Goal: Task Accomplishment & Management: Complete application form

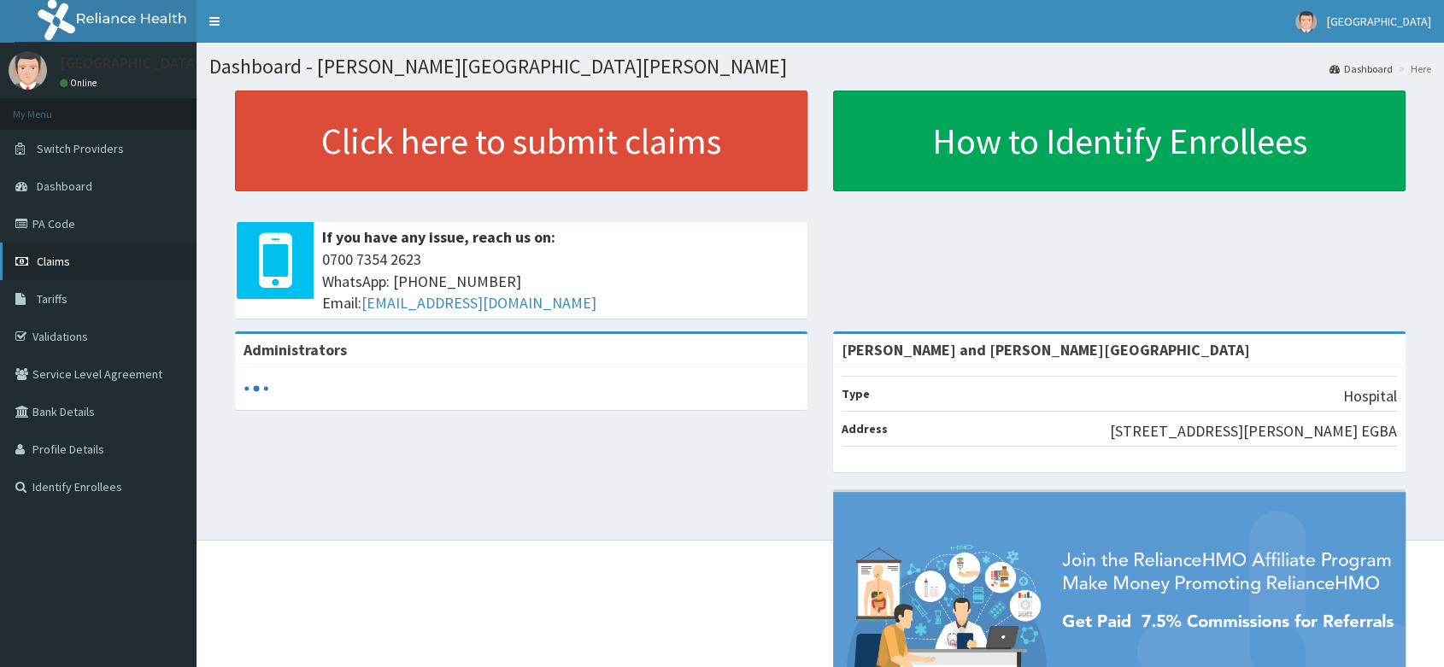
click at [36, 257] on link "Claims" at bounding box center [98, 262] width 196 height 38
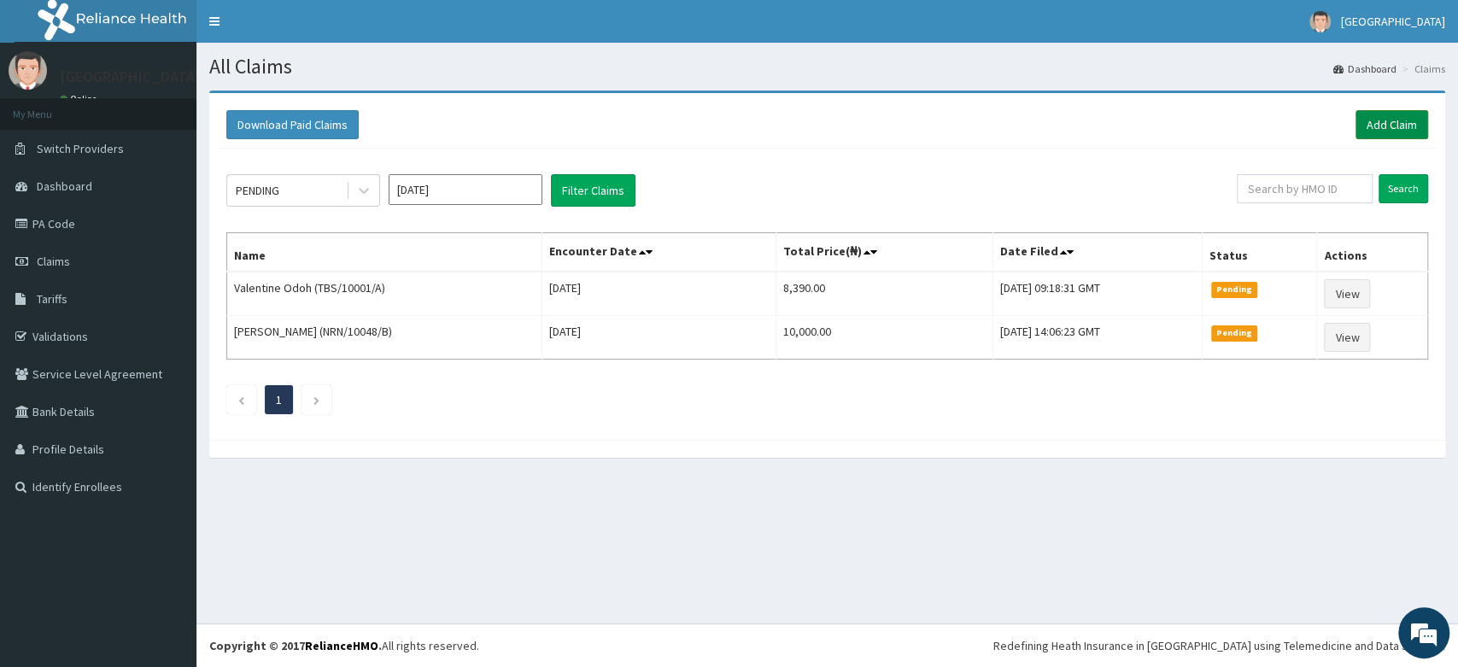
click at [1385, 128] on link "Add Claim" at bounding box center [1392, 124] width 73 height 29
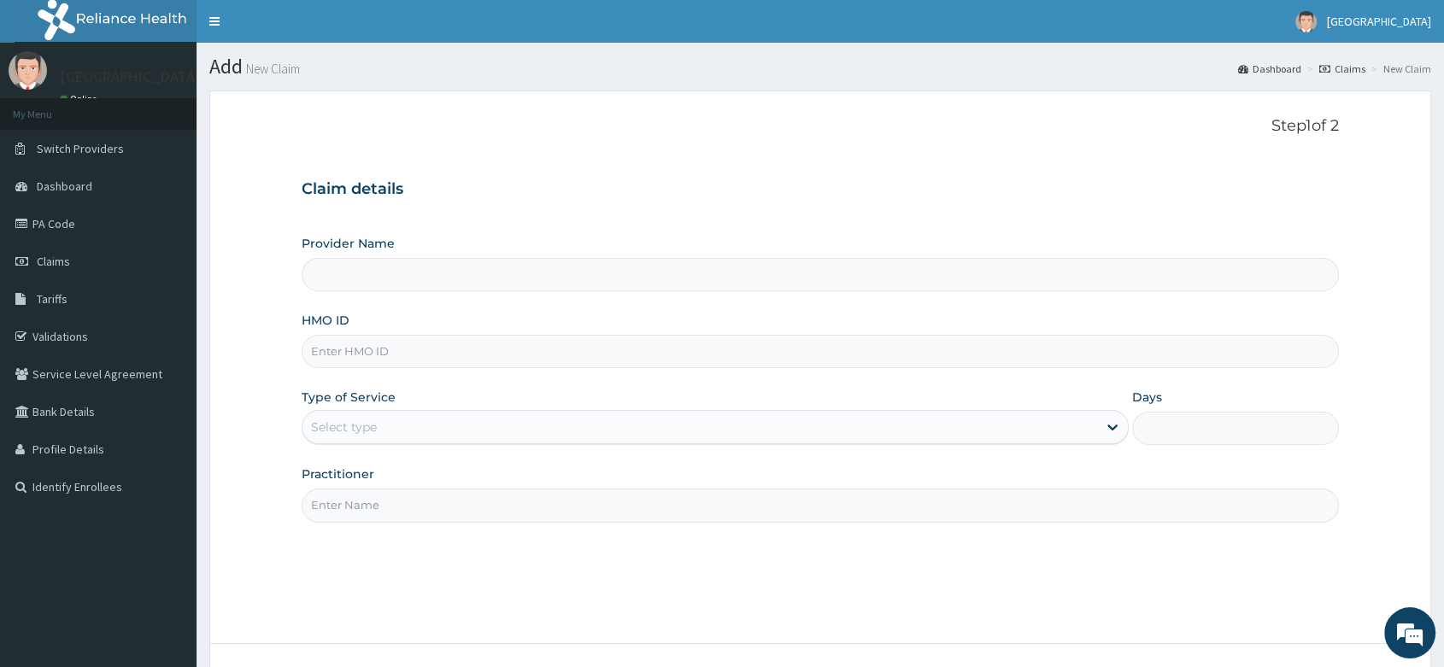
type input "[PERSON_NAME] and [PERSON_NAME][GEOGRAPHIC_DATA]"
paste input "EIS/10462/D"
type input "EIS/10462/D"
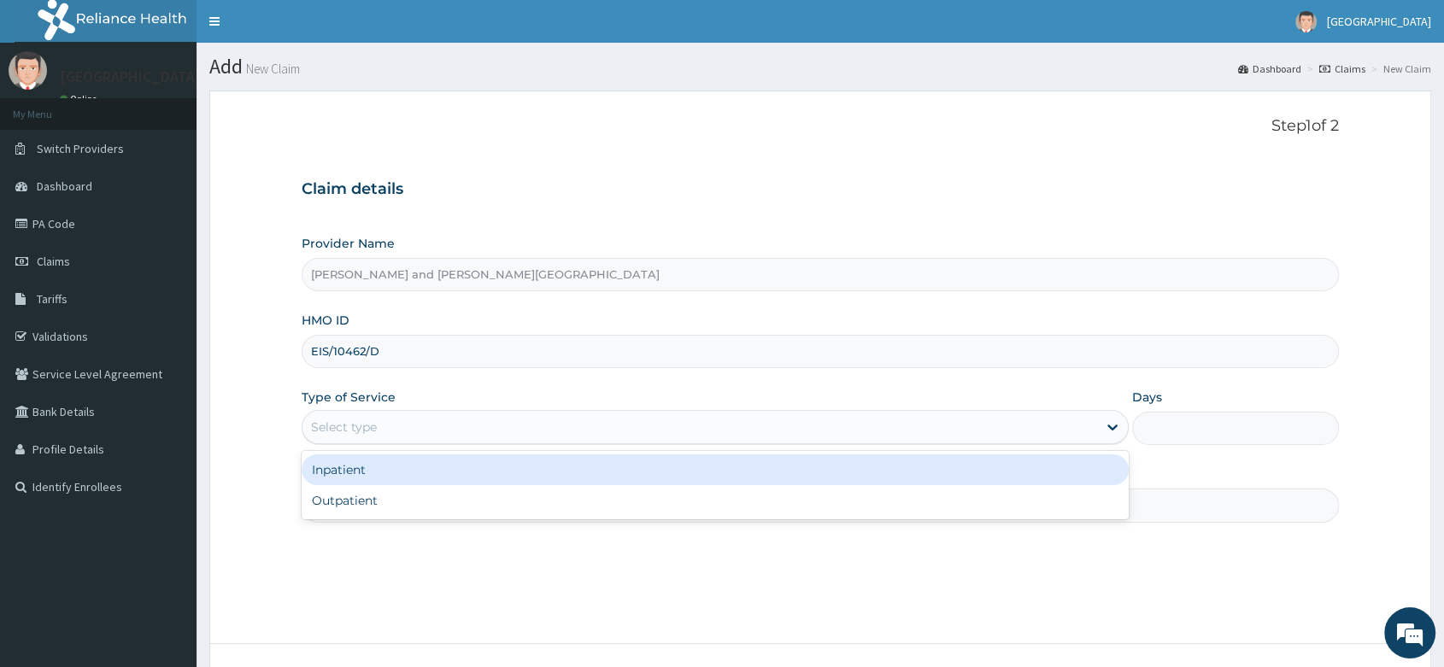
click at [372, 434] on div "Select type" at bounding box center [344, 427] width 66 height 17
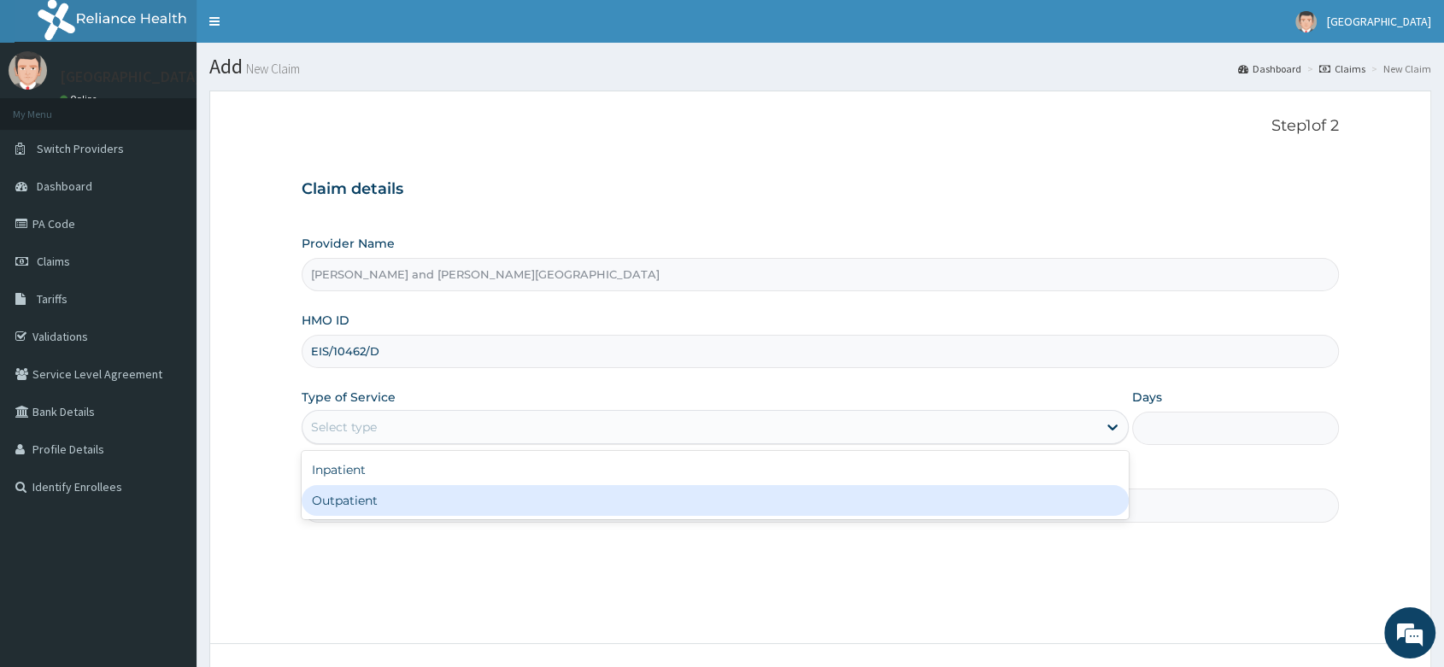
click at [372, 499] on div "Outpatient" at bounding box center [715, 500] width 827 height 31
type input "1"
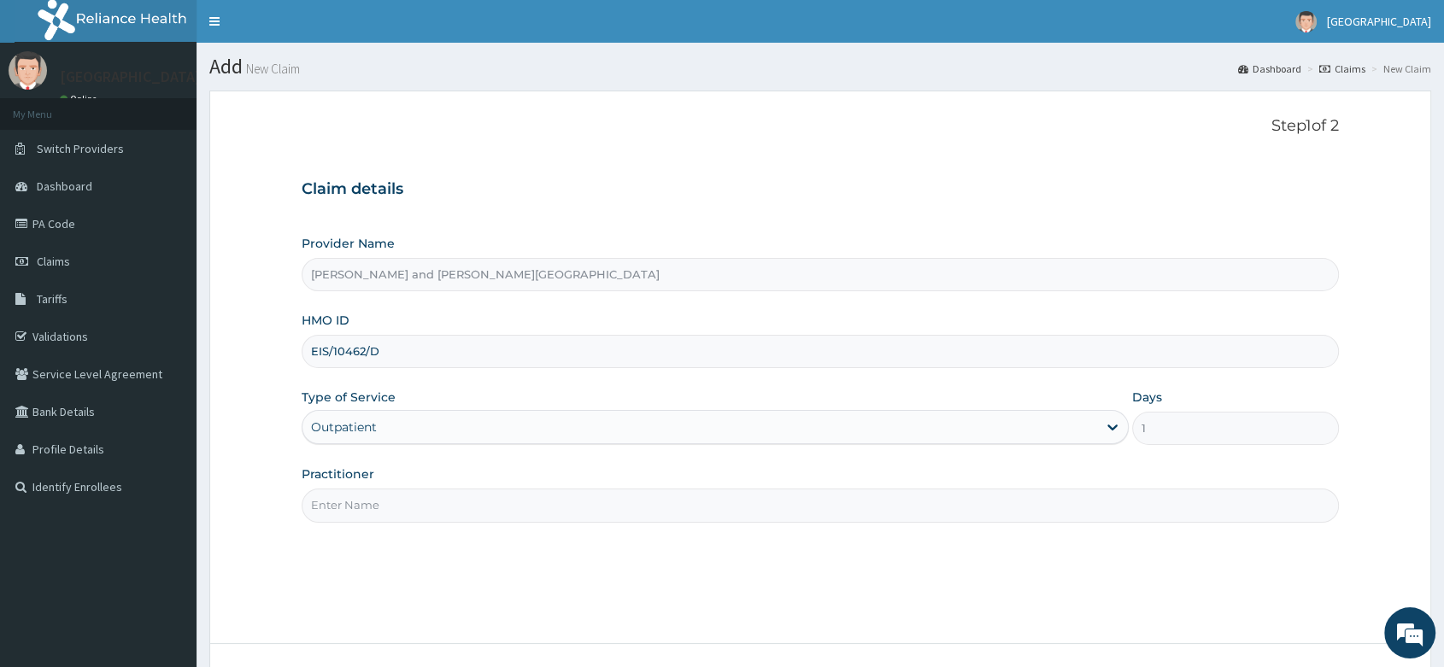
click at [360, 511] on input "Practitioner" at bounding box center [820, 505] width 1037 height 33
type input "DR [PERSON_NAME]"
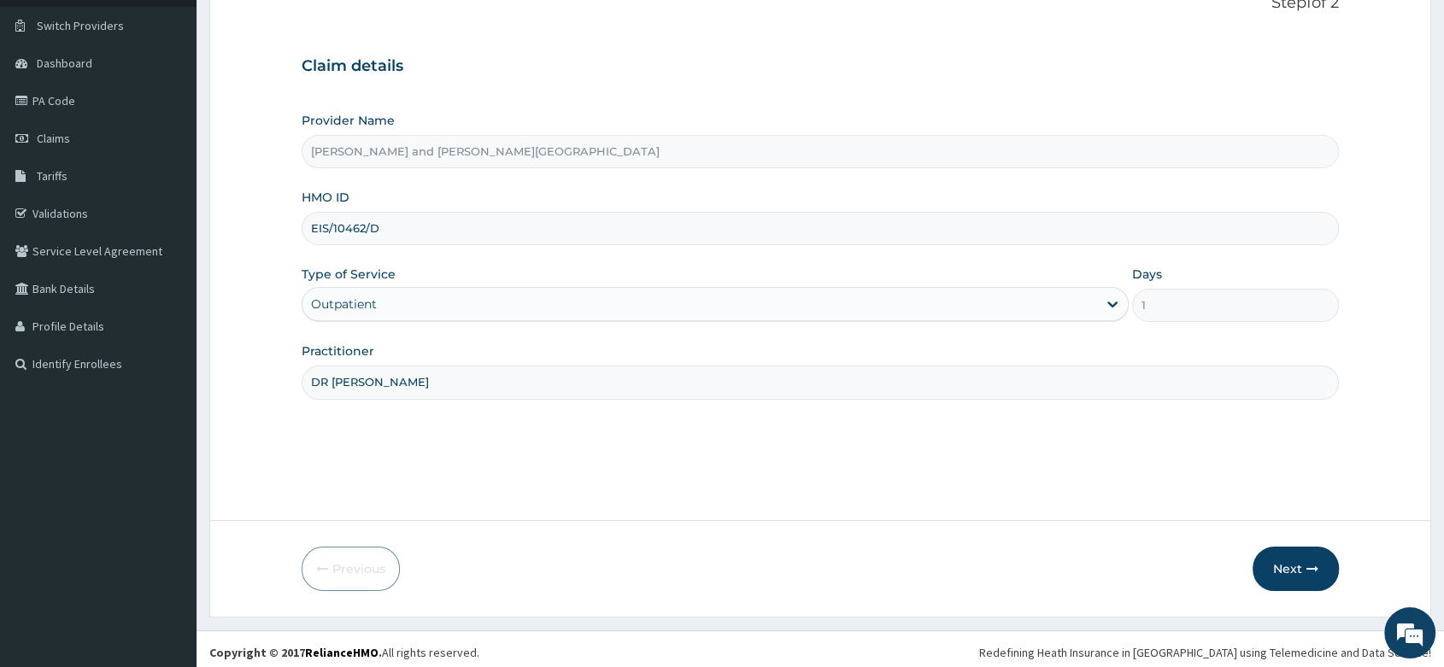
scroll to position [130, 0]
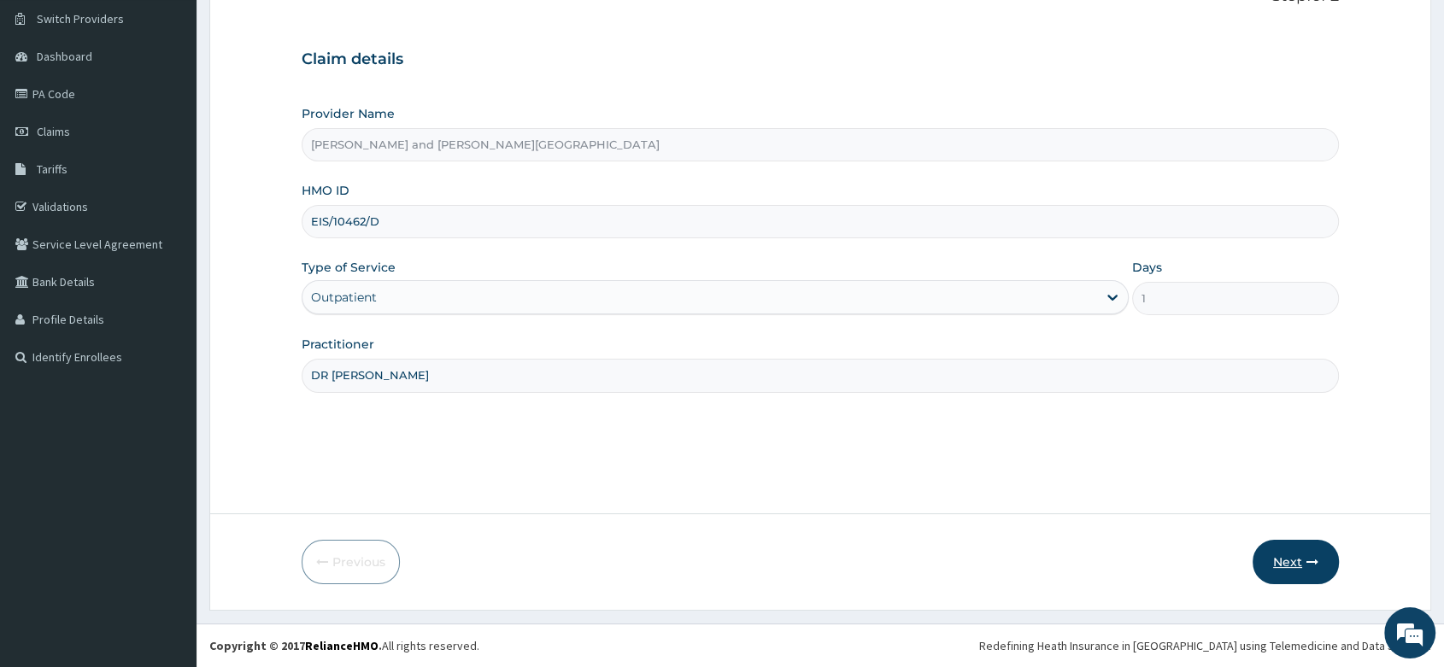
click at [1281, 570] on button "Next" at bounding box center [1295, 562] width 86 height 44
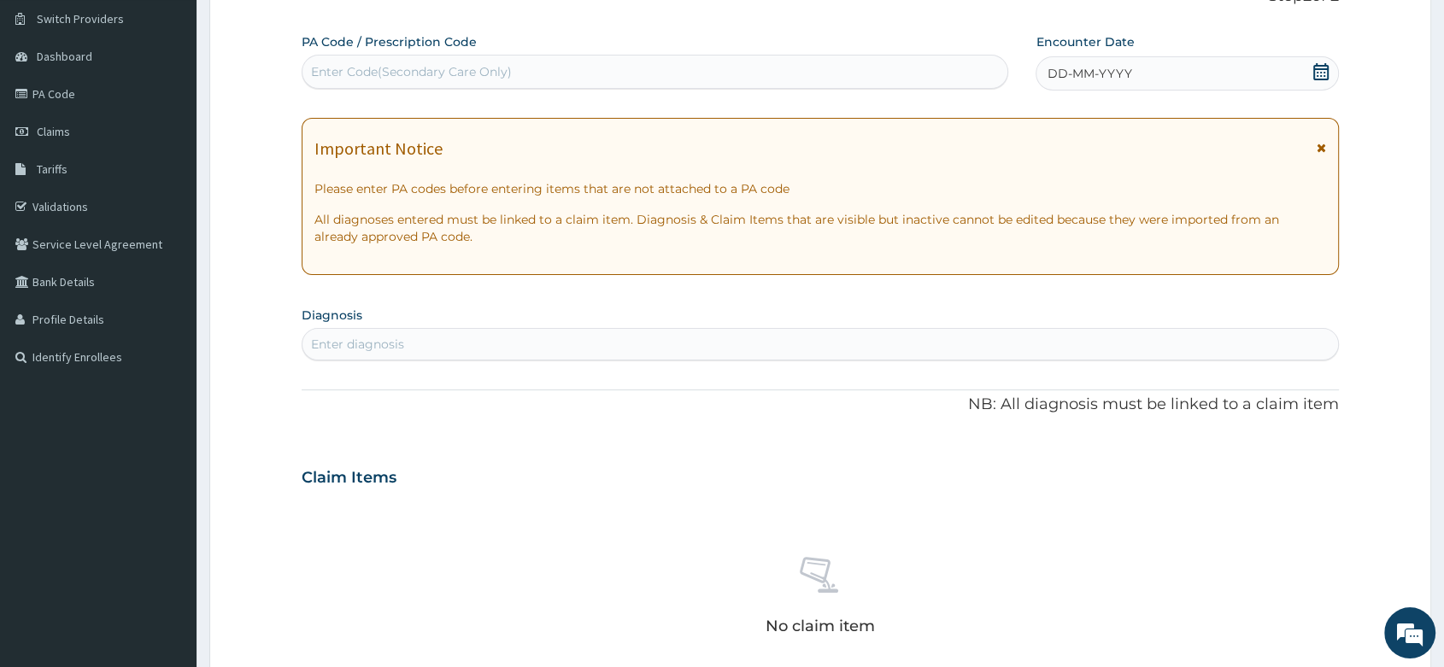
click at [1316, 69] on icon at bounding box center [1320, 71] width 17 height 17
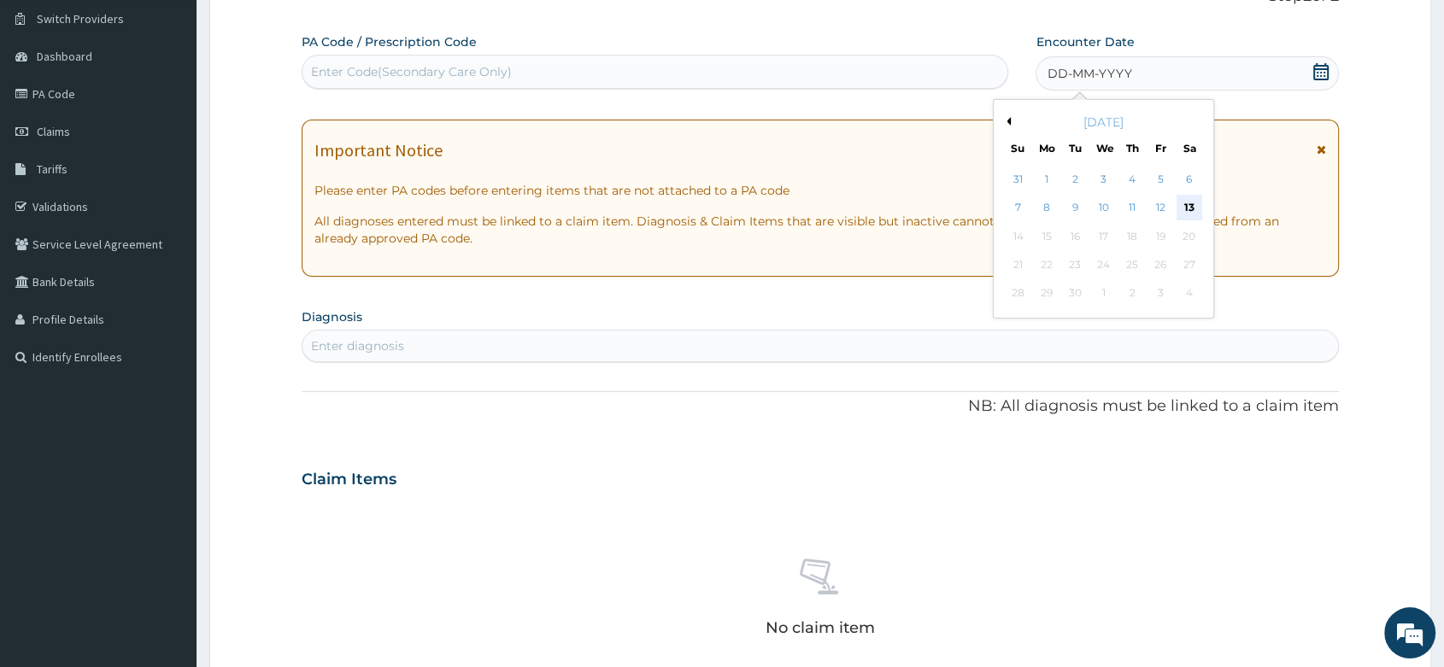
click at [1188, 203] on div "13" at bounding box center [1189, 209] width 26 height 26
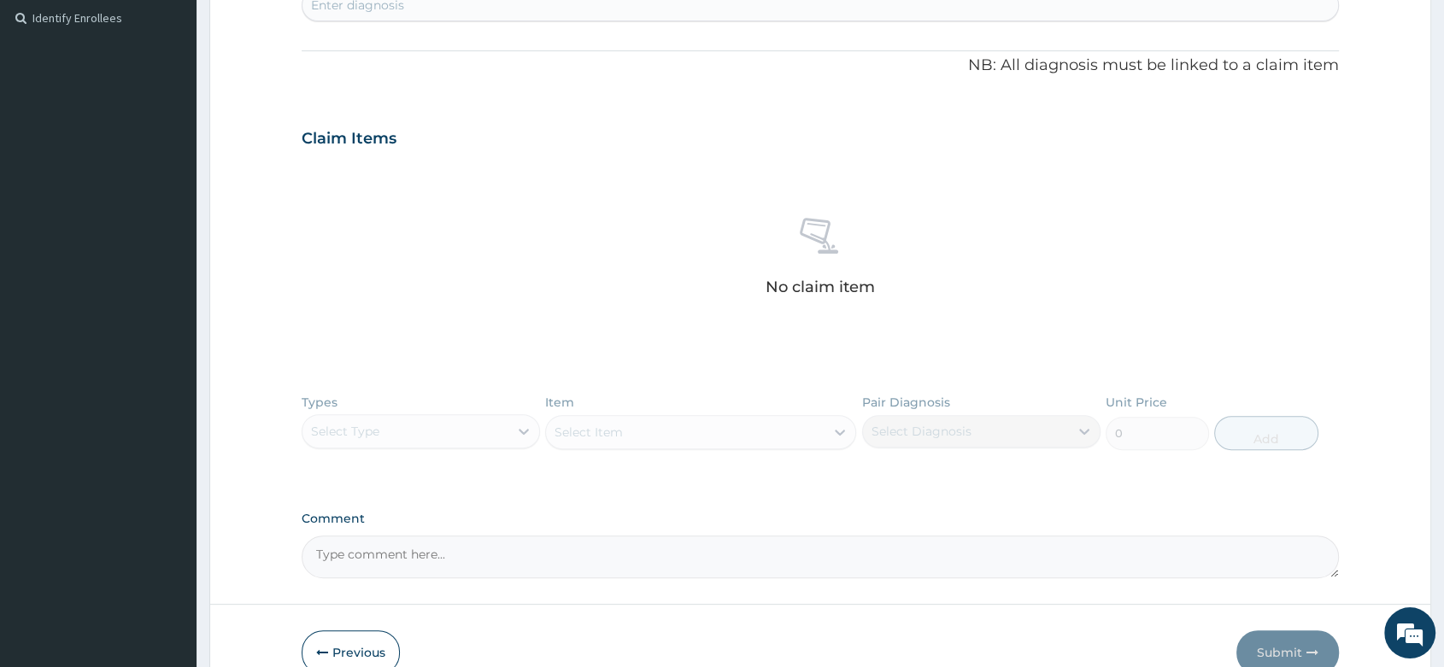
scroll to position [509, 0]
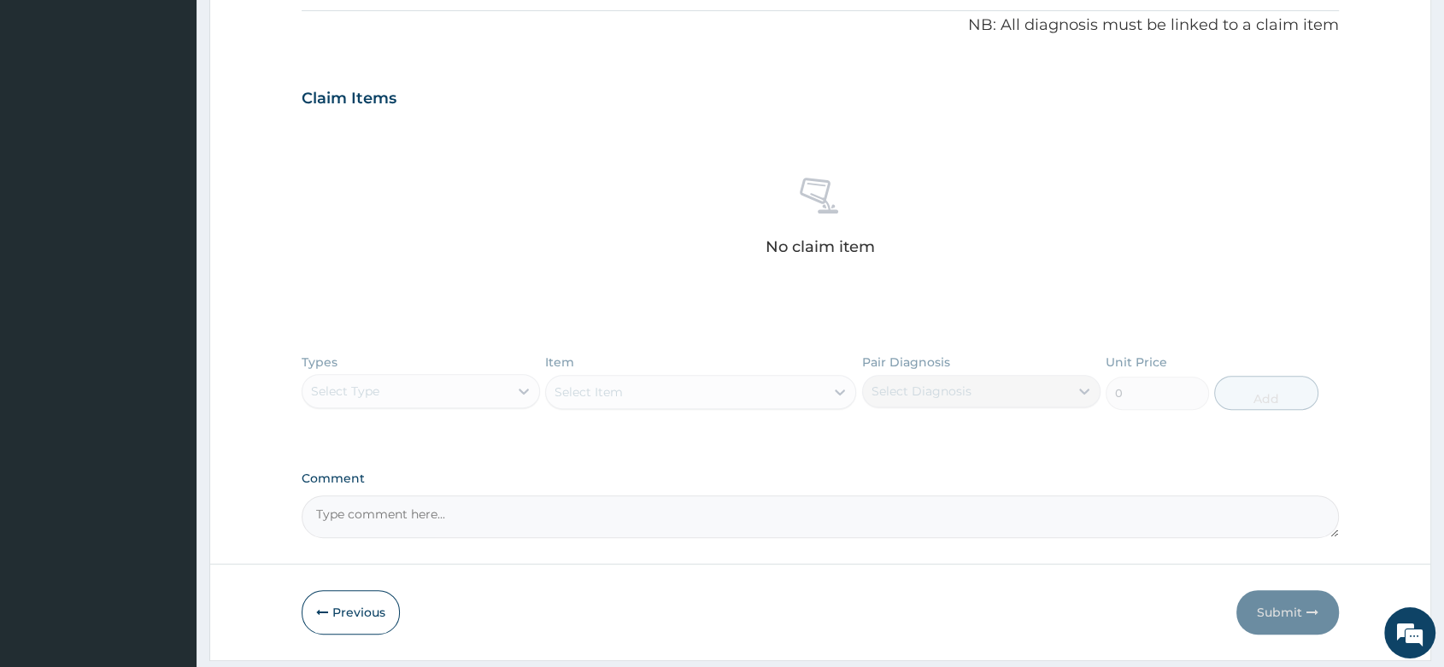
paste textarea ": GENERALIZED RASH ? CAUSE R/O ALLERGY"
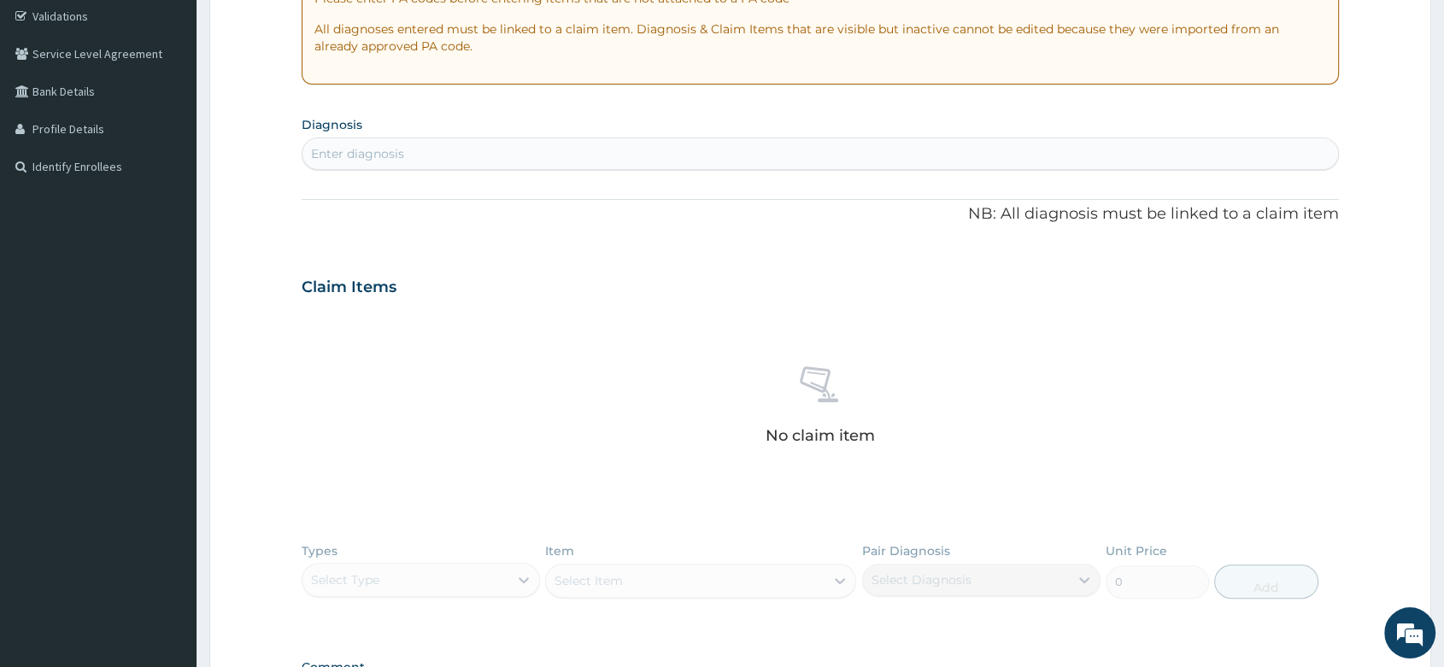
scroll to position [319, 0]
type textarea ": GENERALIZED RASH ? CAUSE R/O ALLERGY"
click at [379, 151] on div "Enter diagnosis" at bounding box center [357, 154] width 93 height 17
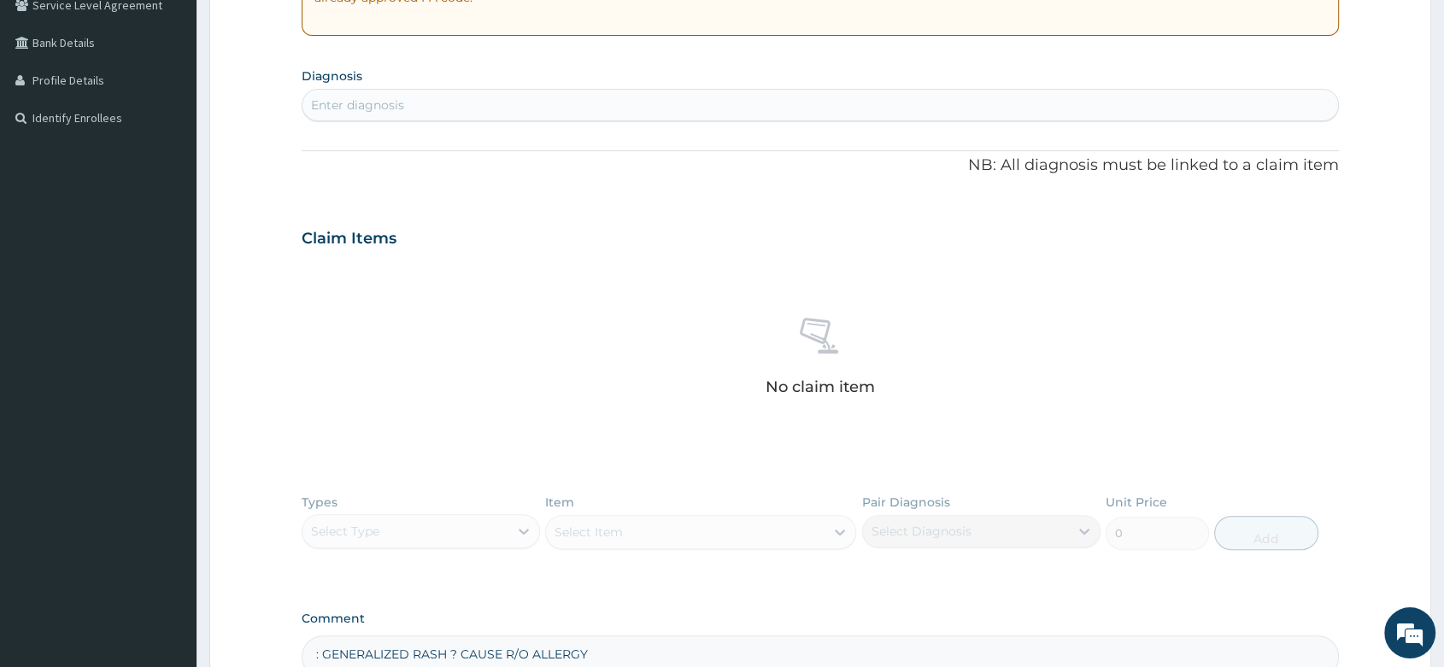
scroll to position [414, 0]
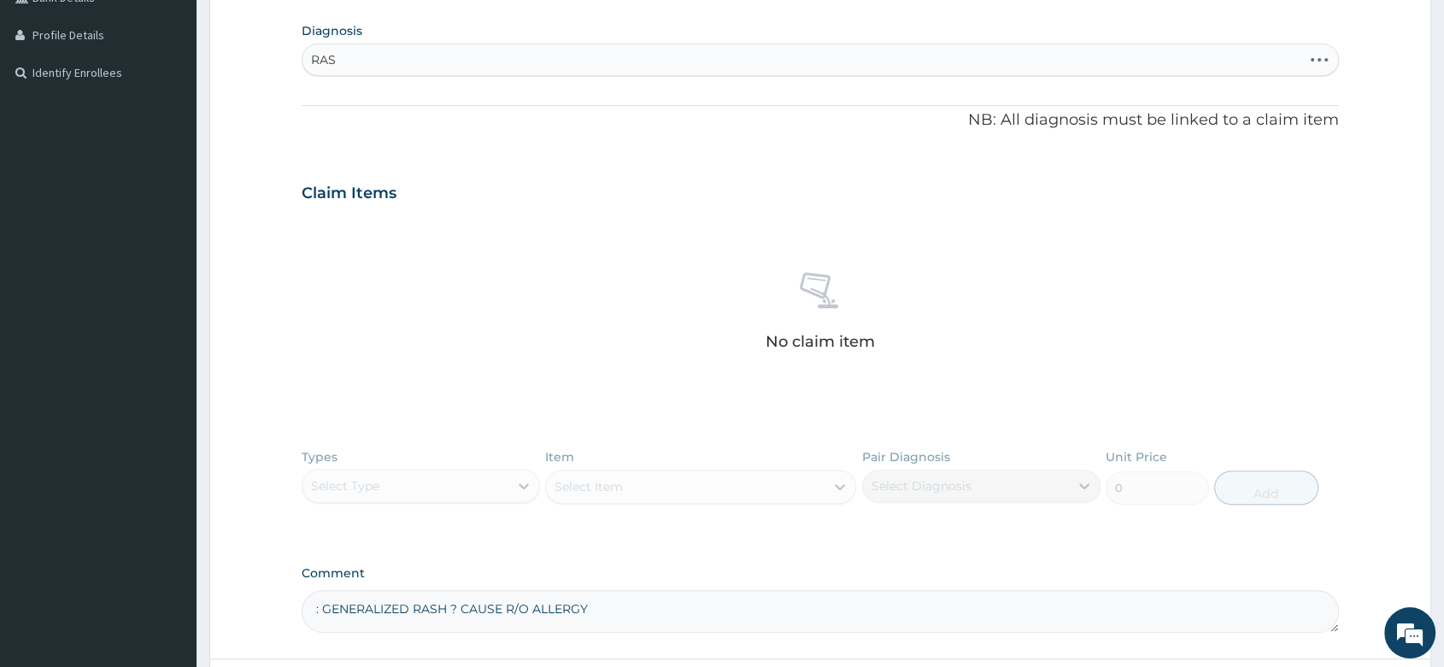
type input "RASH"
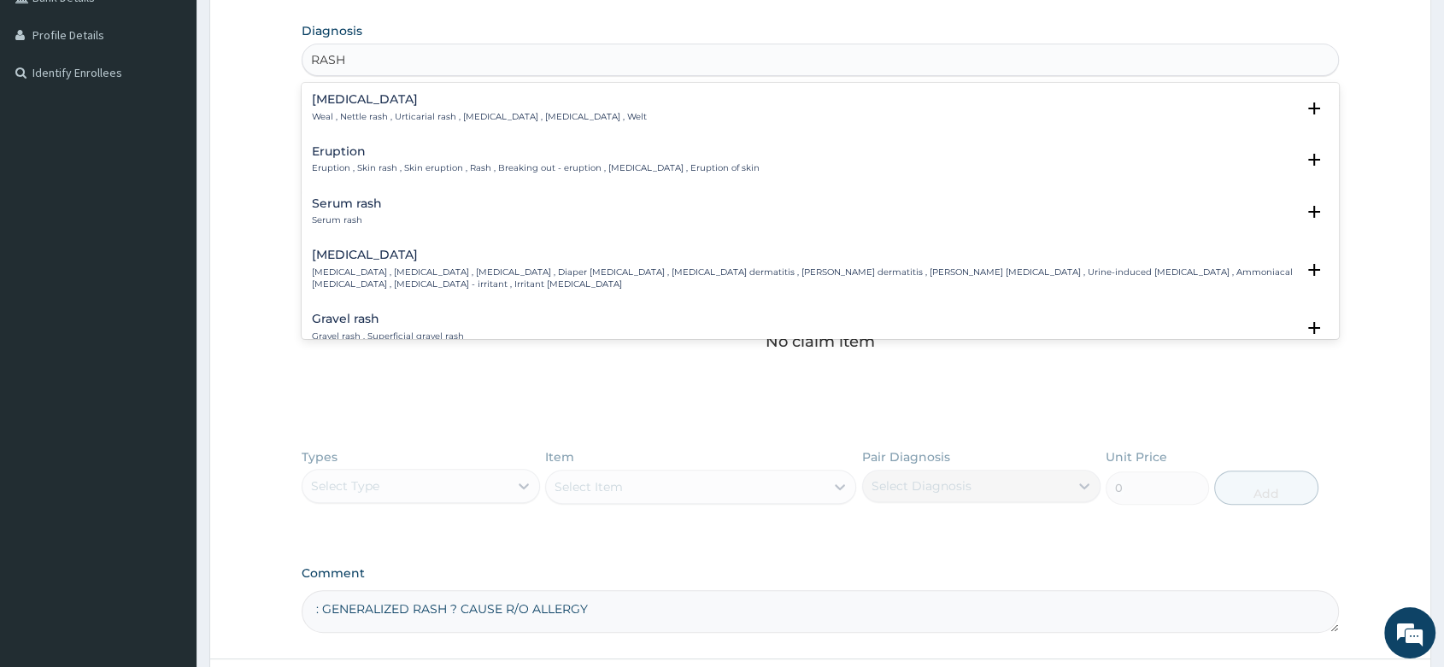
click at [402, 159] on div "Eruption Eruption , Skin rash , Skin eruption , Rash , Breaking out - eruption …" at bounding box center [536, 160] width 448 height 30
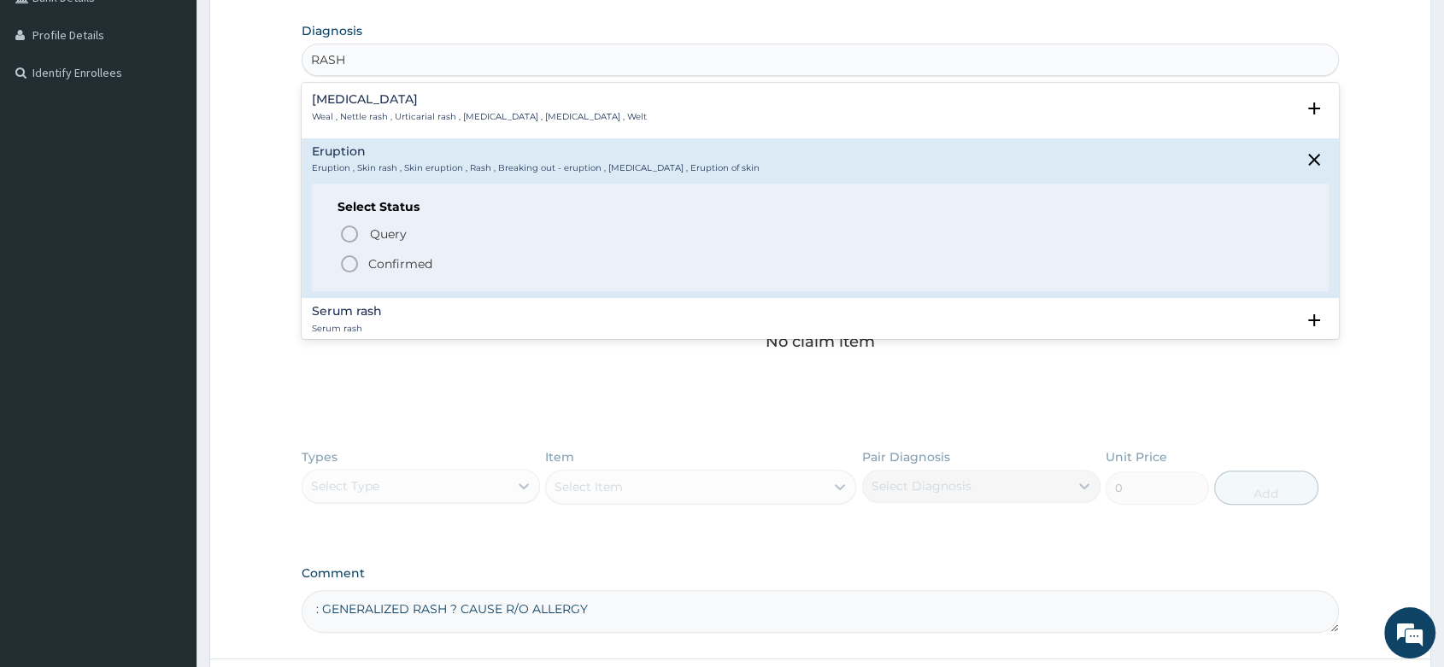
click at [348, 258] on icon "status option filled" at bounding box center [349, 264] width 20 height 20
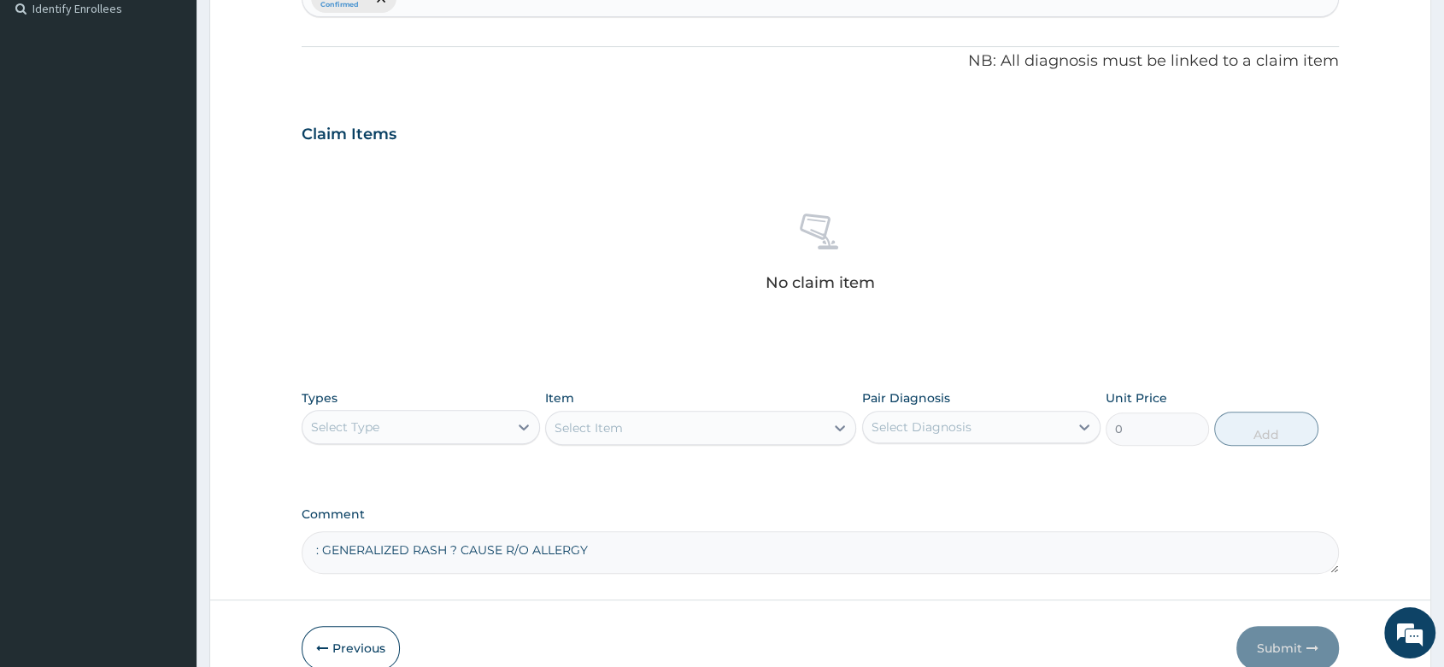
scroll to position [563, 0]
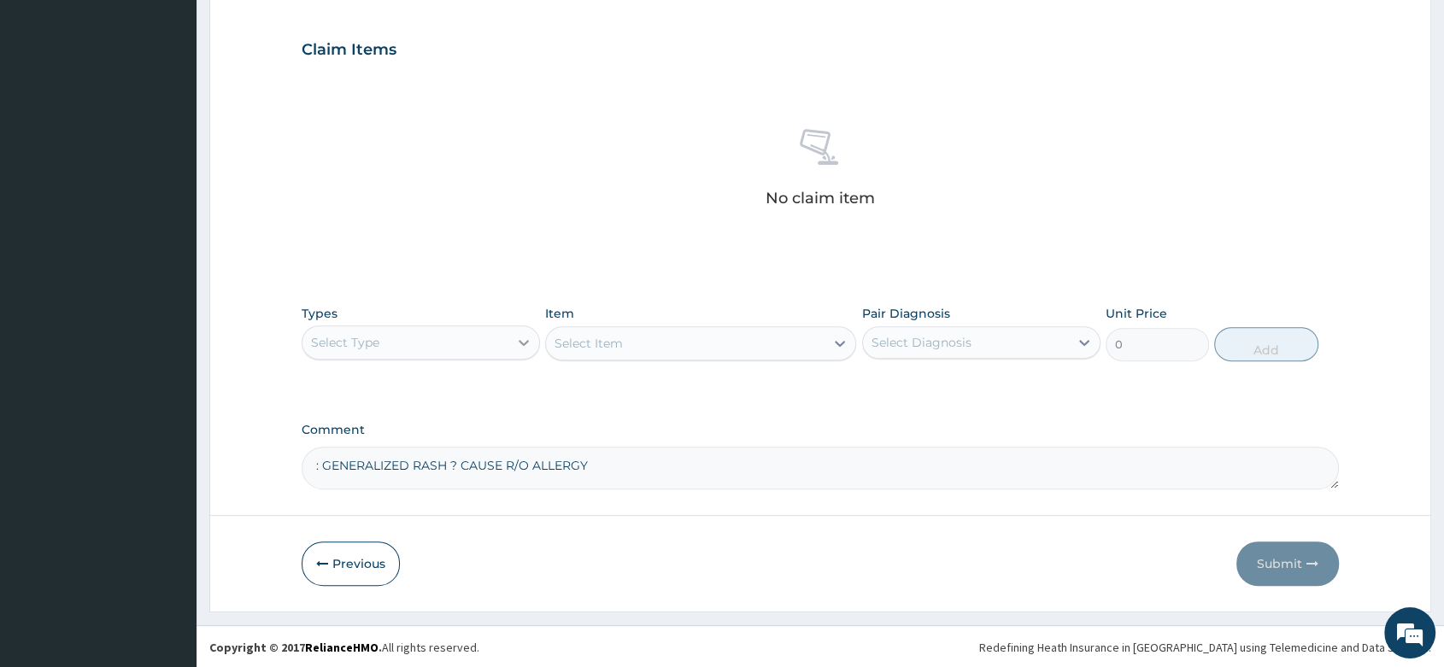
click at [521, 334] on icon at bounding box center [523, 342] width 17 height 17
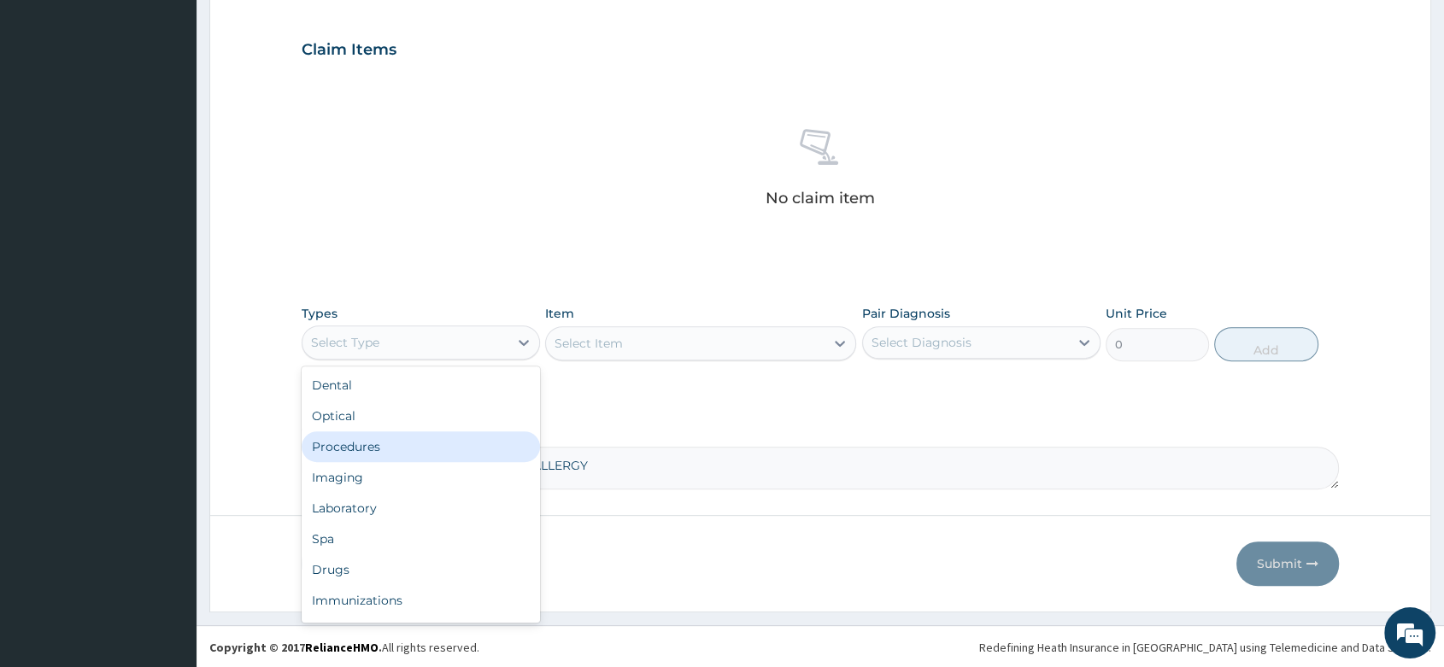
click at [376, 439] on div "Procedures" at bounding box center [421, 446] width 238 height 31
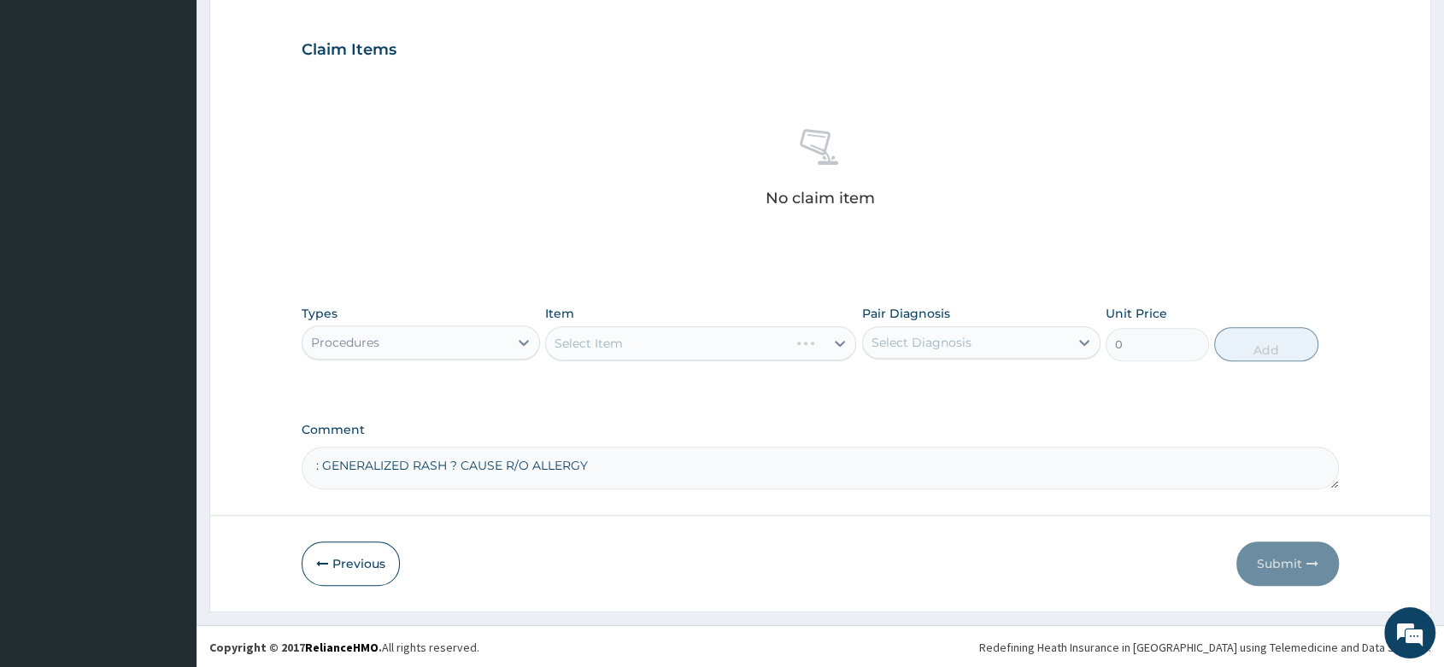
click at [682, 337] on div "Select Item" at bounding box center [700, 343] width 311 height 34
click at [637, 344] on div "Select Item" at bounding box center [700, 343] width 311 height 34
click at [568, 344] on div "Select Item" at bounding box center [700, 343] width 311 height 34
click at [632, 344] on div "Select Item" at bounding box center [700, 343] width 311 height 34
click at [701, 340] on div "Select Item" at bounding box center [700, 343] width 311 height 34
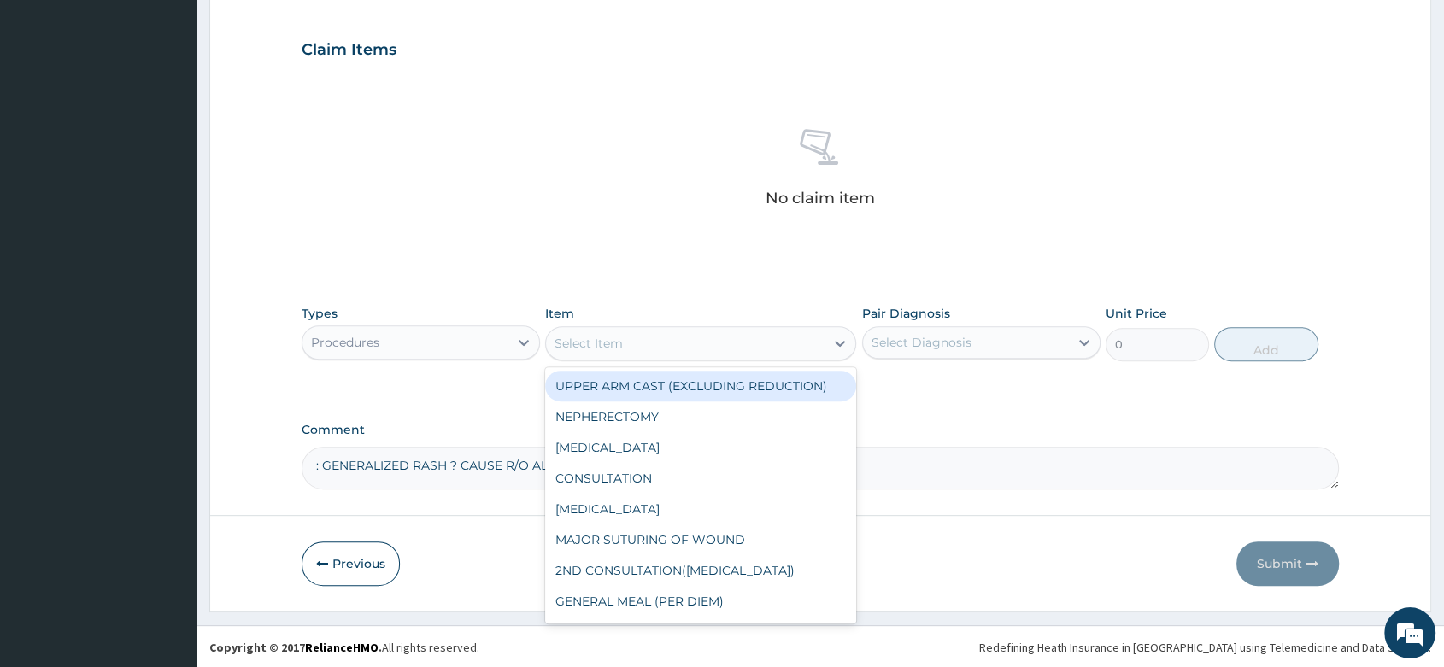
click at [680, 340] on div "Select Item" at bounding box center [685, 343] width 278 height 27
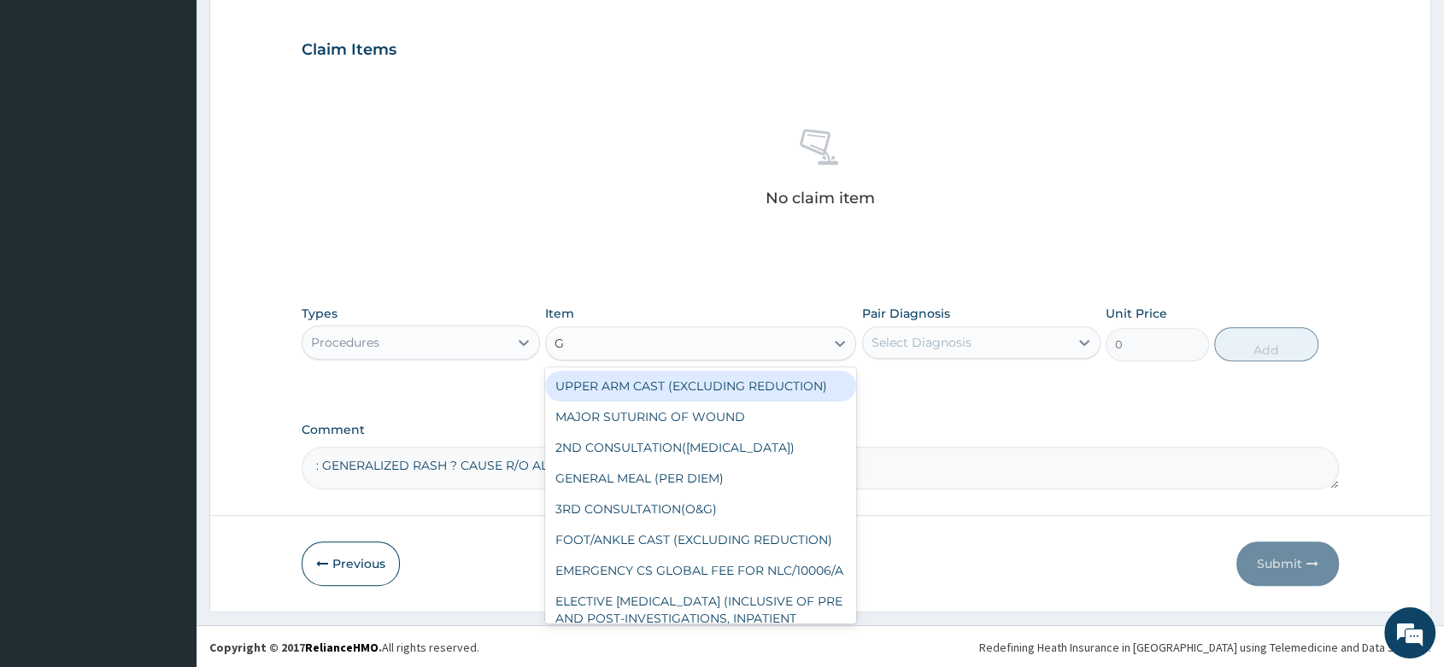
type input "GP"
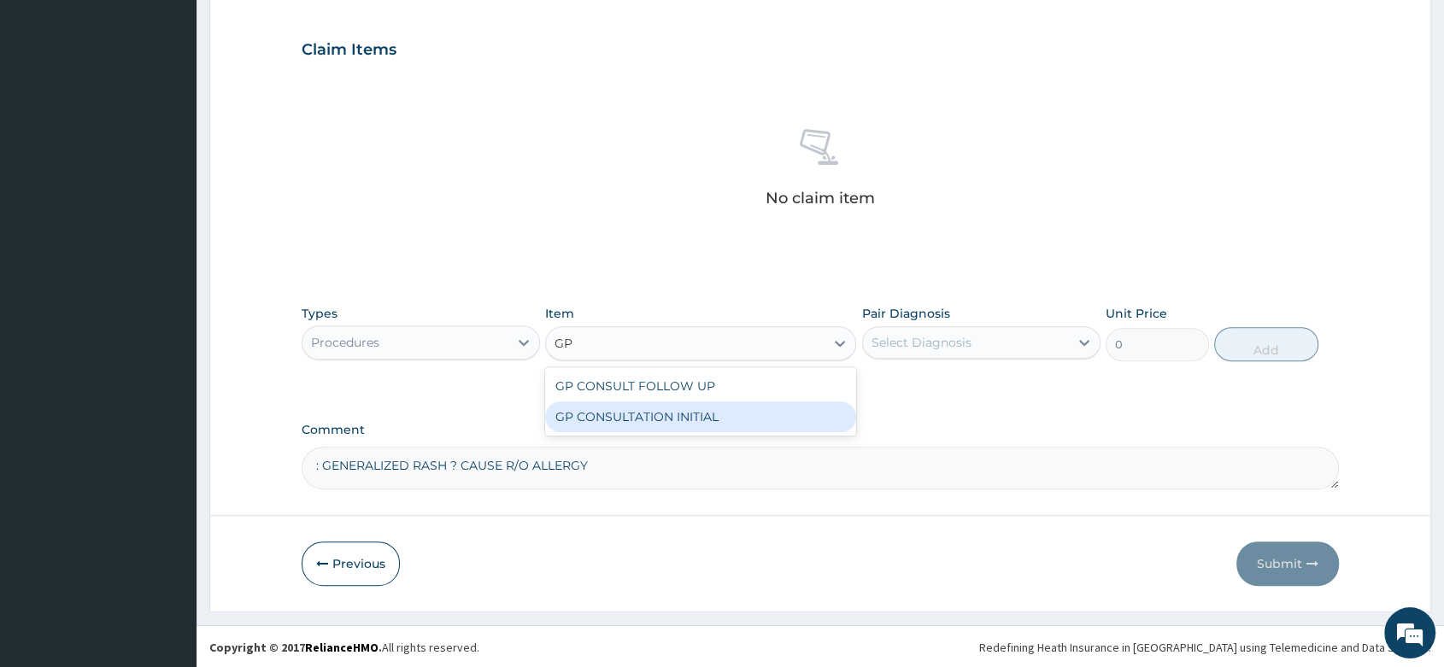
click at [691, 419] on div "GP CONSULTATION INITIAL" at bounding box center [700, 416] width 311 height 31
type input "2000"
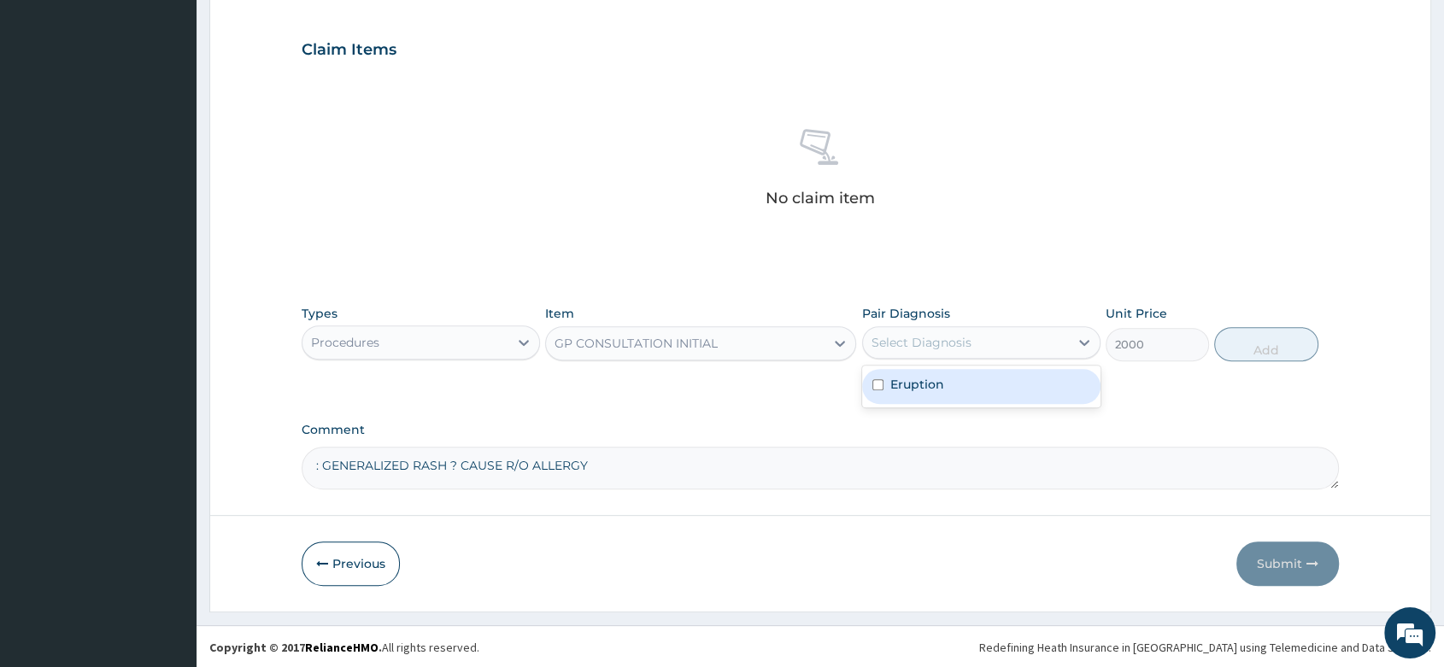
click at [959, 339] on div "Select Diagnosis" at bounding box center [921, 342] width 100 height 17
click at [938, 383] on label "Eruption" at bounding box center [917, 384] width 54 height 17
checkbox input "true"
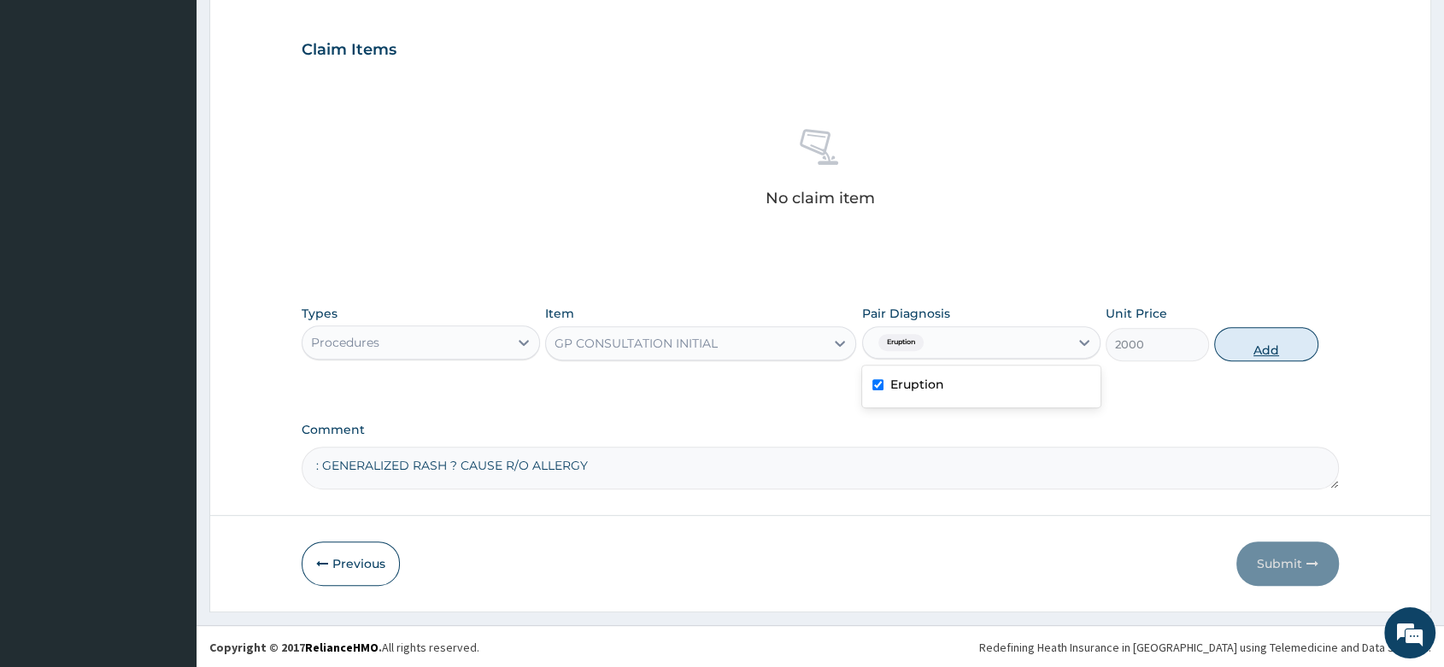
click at [1259, 347] on button "Add" at bounding box center [1265, 344] width 103 height 34
type input "0"
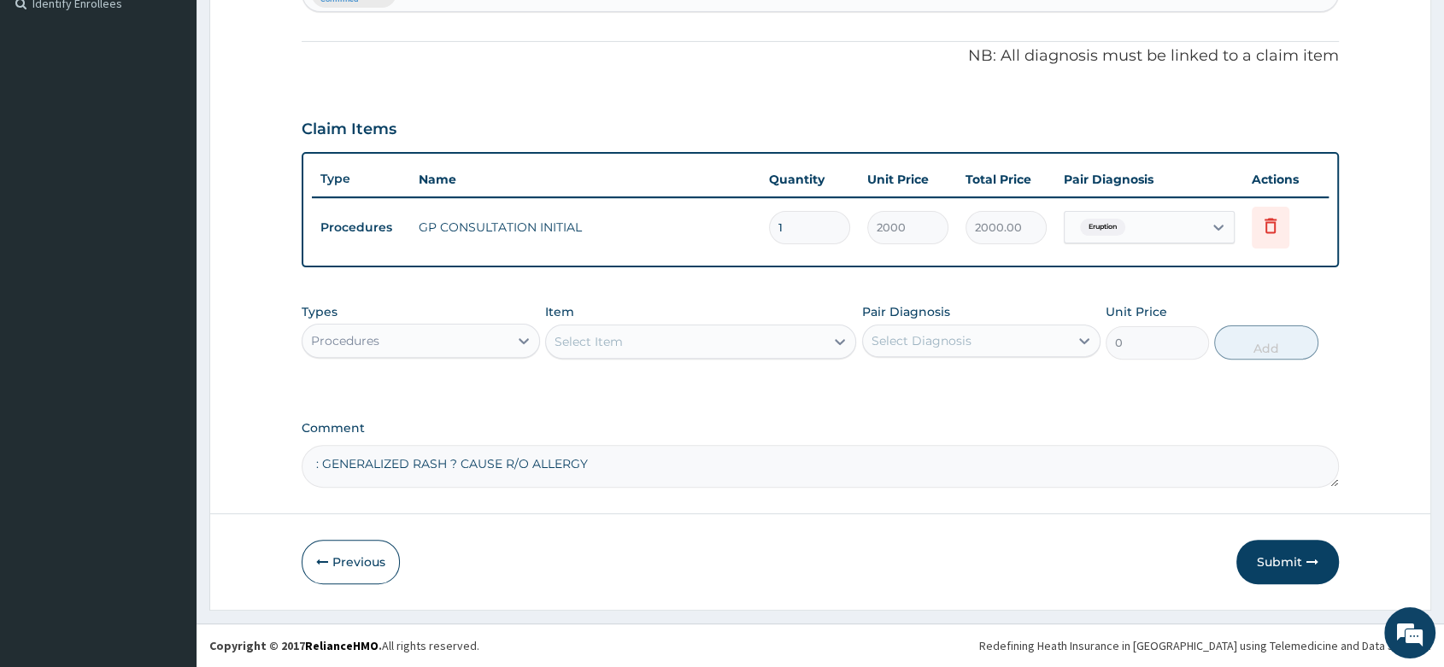
scroll to position [482, 0]
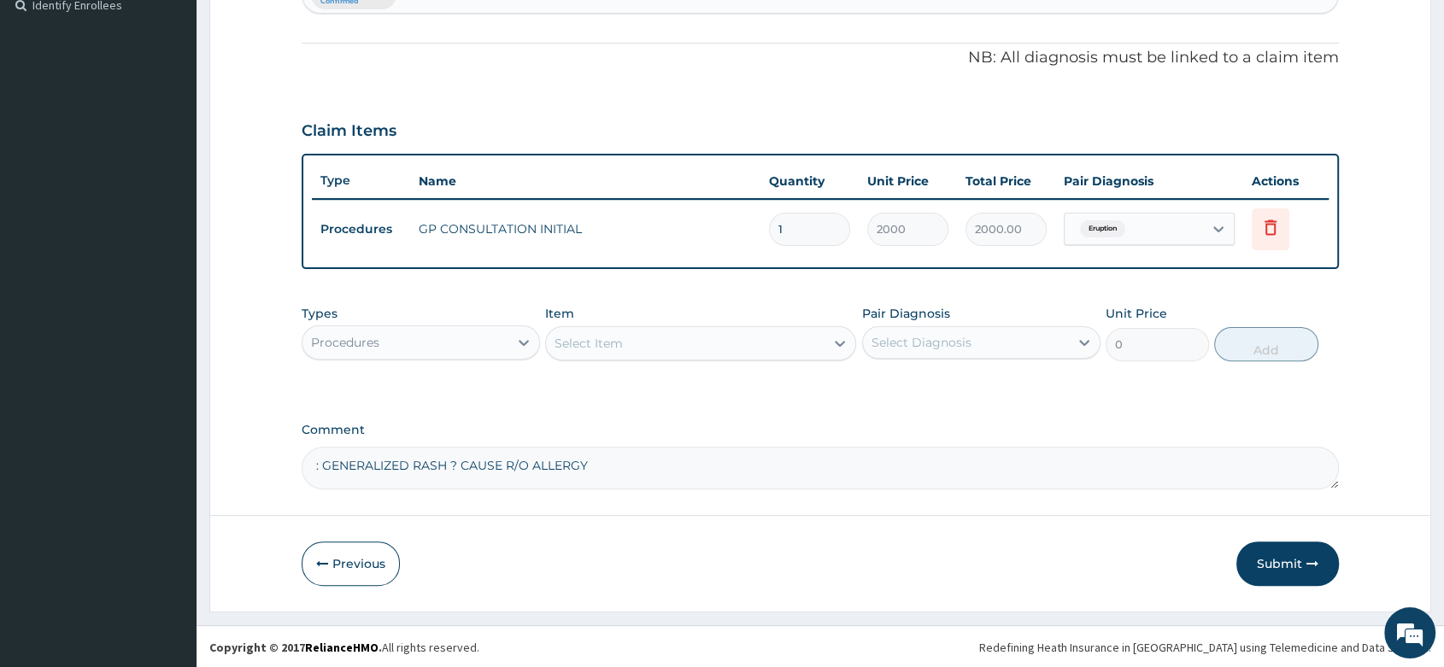
click at [465, 338] on div "Procedures" at bounding box center [405, 342] width 206 height 27
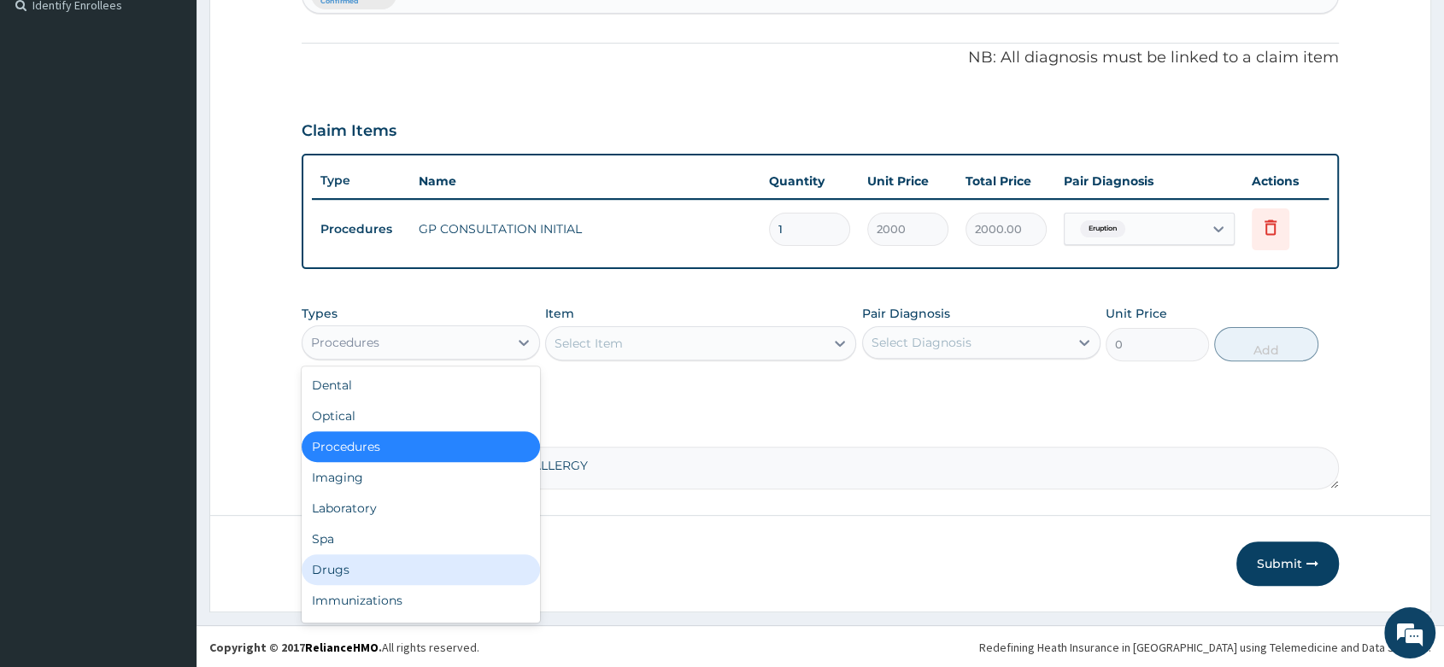
click at [347, 565] on div "Drugs" at bounding box center [421, 569] width 238 height 31
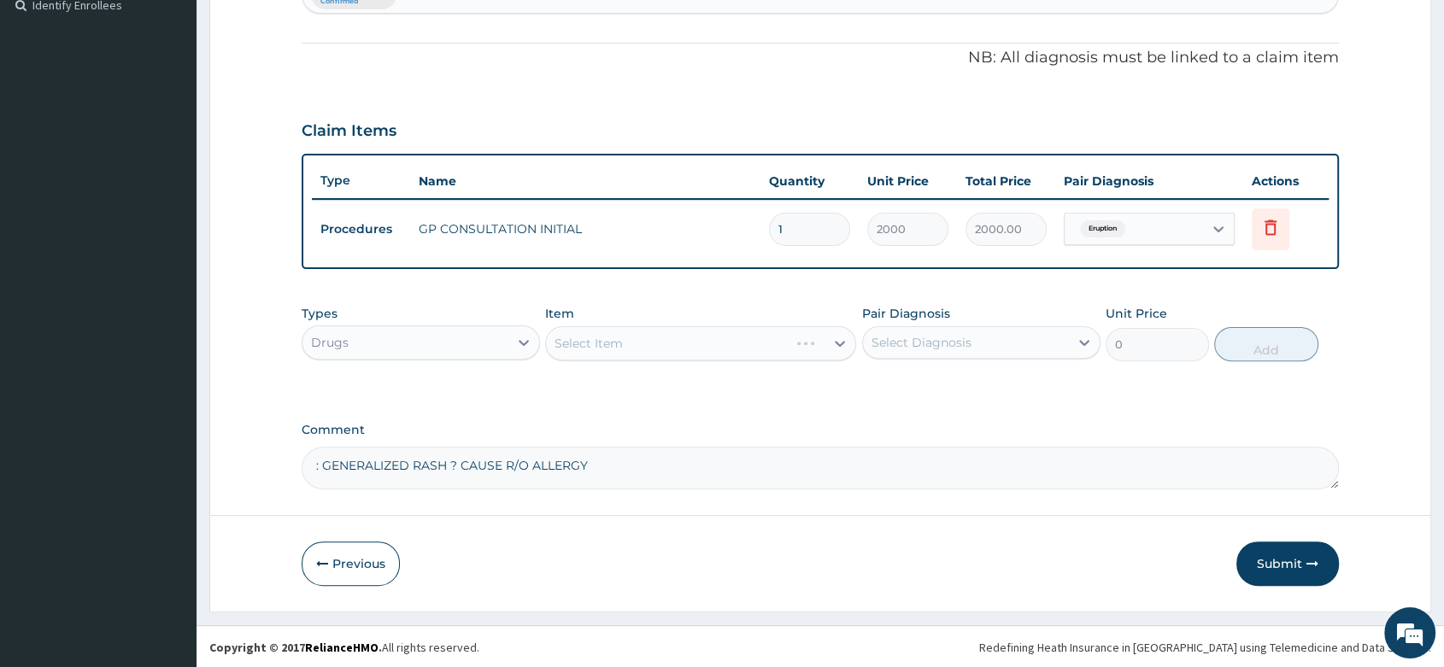
click at [651, 343] on div "Select Item" at bounding box center [700, 343] width 311 height 34
click at [639, 343] on div "Select Item" at bounding box center [700, 343] width 311 height 34
click at [718, 348] on div "Select Item" at bounding box center [700, 343] width 311 height 34
click at [670, 351] on div "Select Item" at bounding box center [700, 343] width 311 height 34
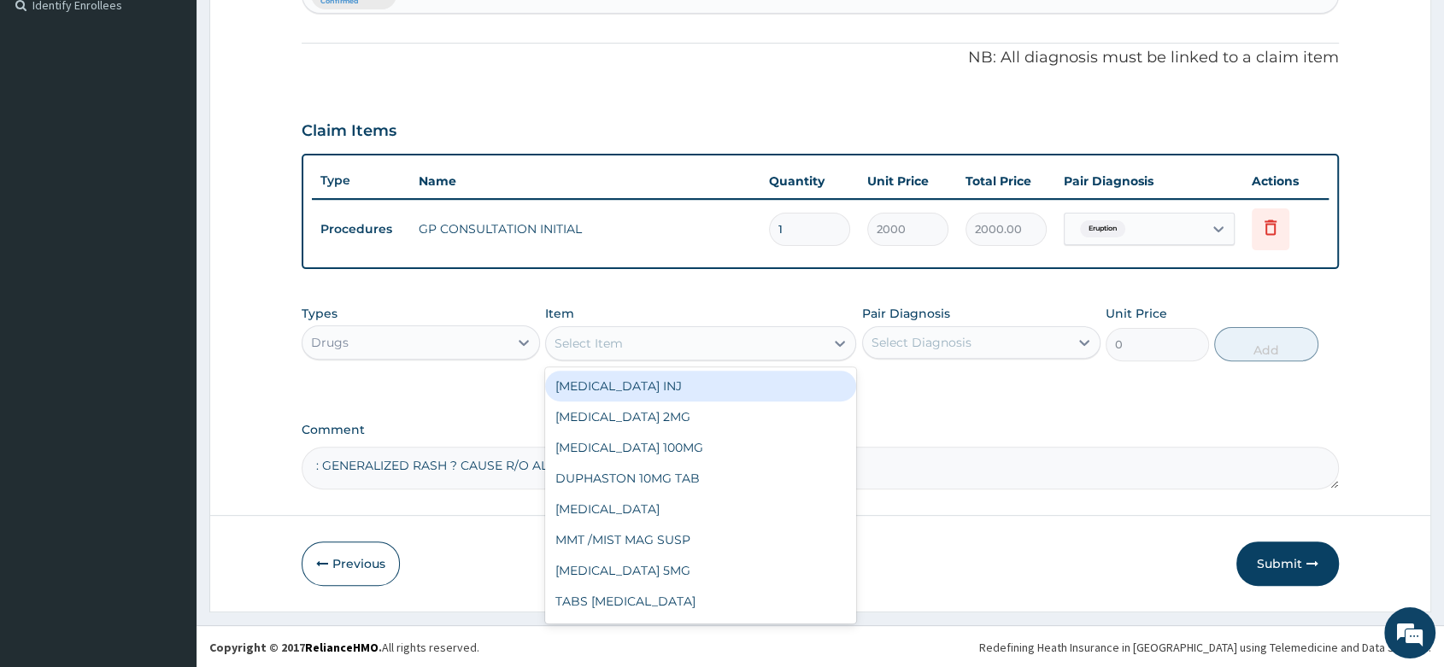
click at [740, 347] on div "Select Item" at bounding box center [685, 343] width 278 height 27
type input "LORAT"
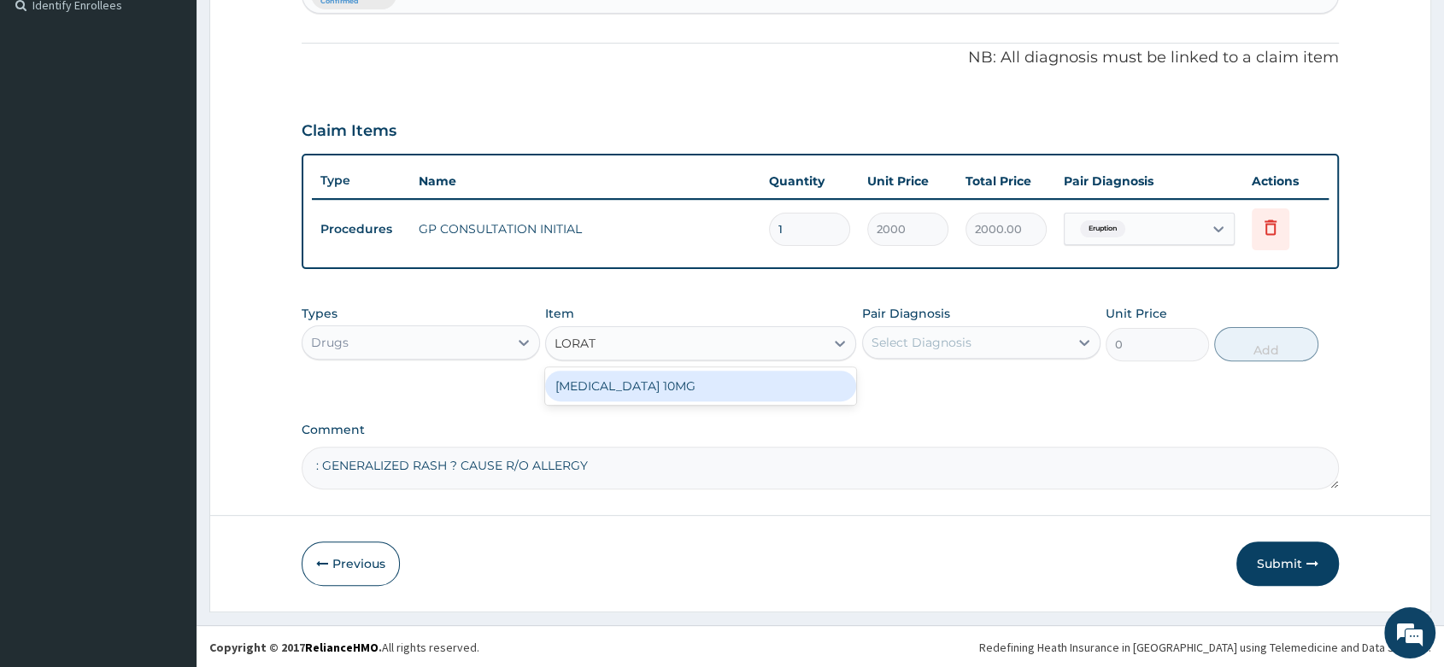
click at [740, 389] on div "LORATADINE 10MG" at bounding box center [700, 386] width 311 height 31
type input "30"
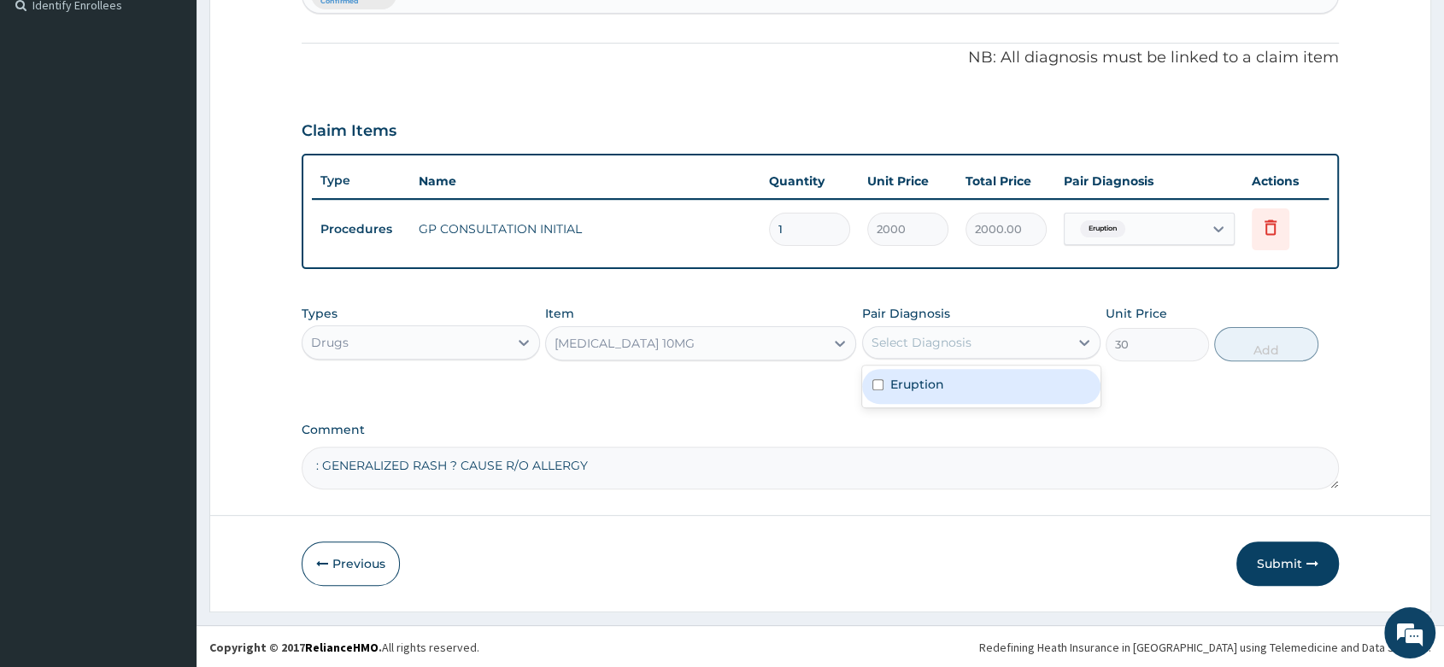
click at [940, 340] on div "Select Diagnosis" at bounding box center [921, 342] width 100 height 17
drag, startPoint x: 943, startPoint y: 386, endPoint x: 1145, endPoint y: 367, distance: 202.5
click at [943, 386] on div "Eruption" at bounding box center [981, 386] width 238 height 35
checkbox input "true"
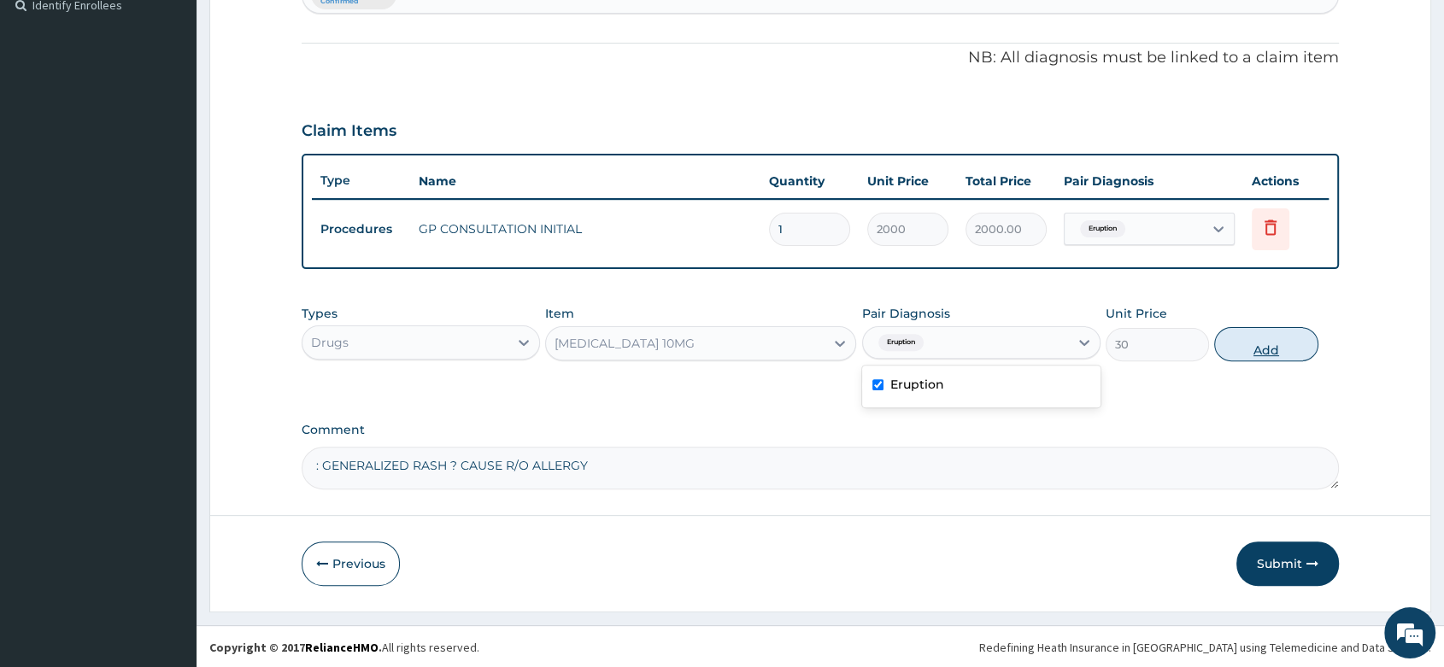
click at [1287, 347] on button "Add" at bounding box center [1265, 344] width 103 height 34
type input "0"
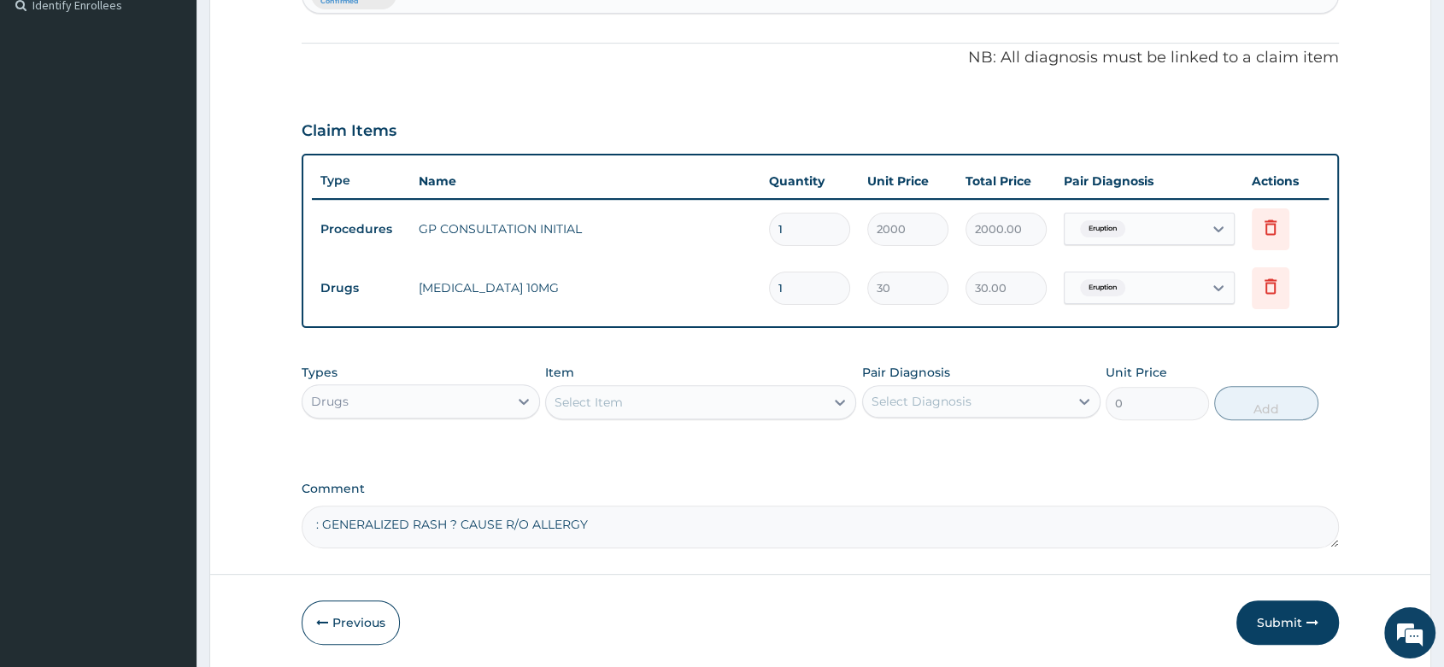
type input "0.00"
type input "6"
type input "180.00"
type input "6"
drag, startPoint x: 631, startPoint y: 407, endPoint x: 671, endPoint y: 391, distance: 42.5
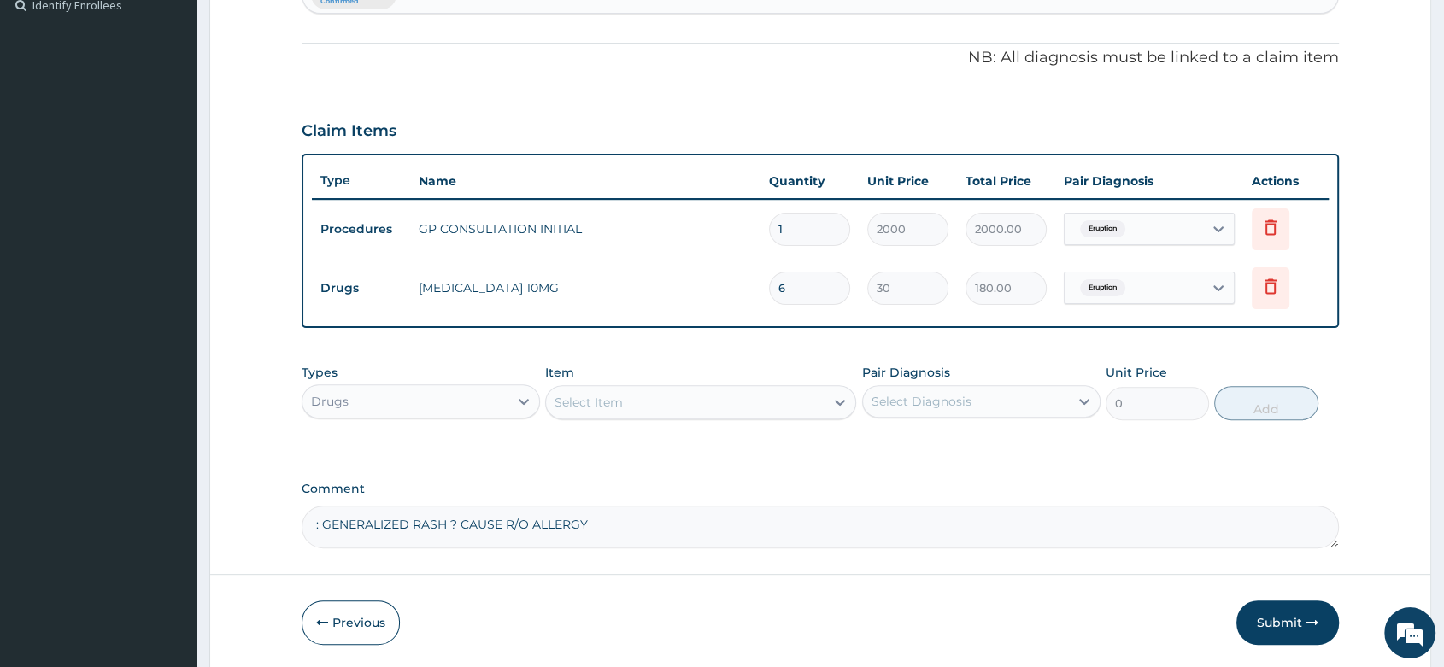
click at [641, 406] on div "Select Item" at bounding box center [685, 402] width 278 height 27
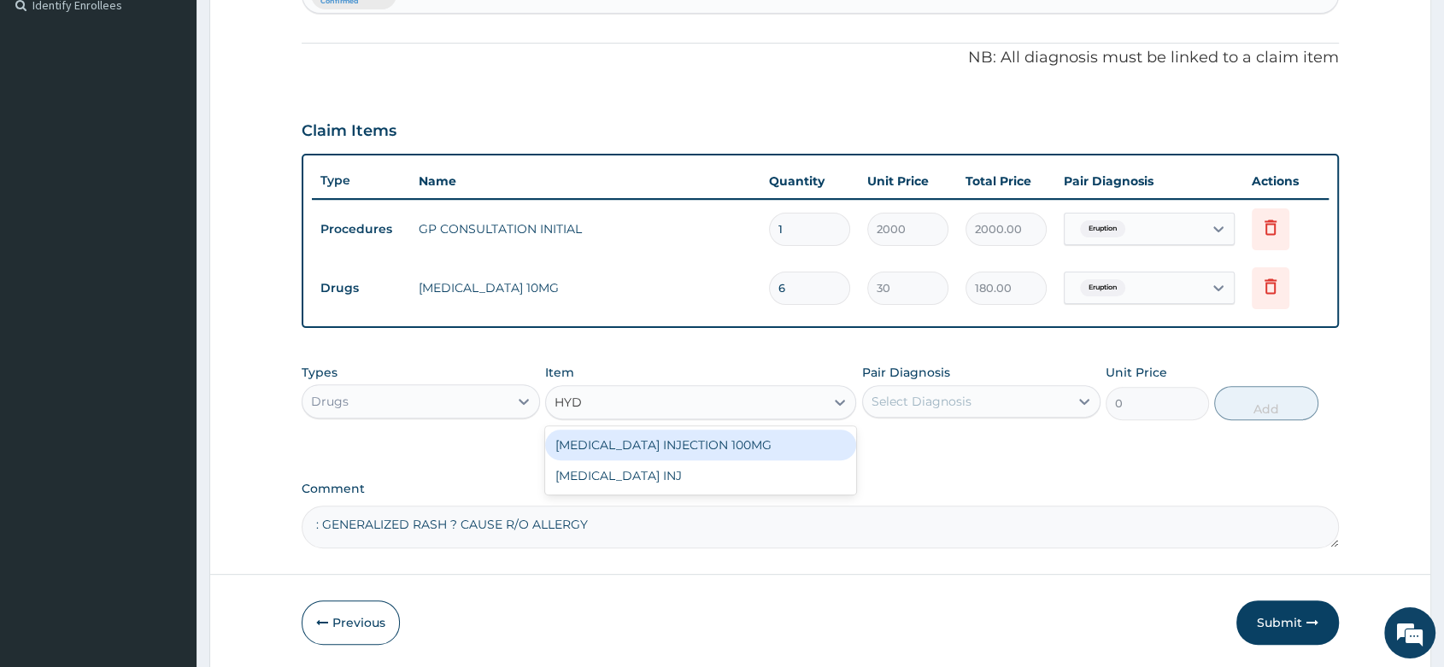
type input "HYDR"
click at [670, 445] on div "HYDROCORT INJECTION 100MG" at bounding box center [700, 445] width 311 height 31
type input "500"
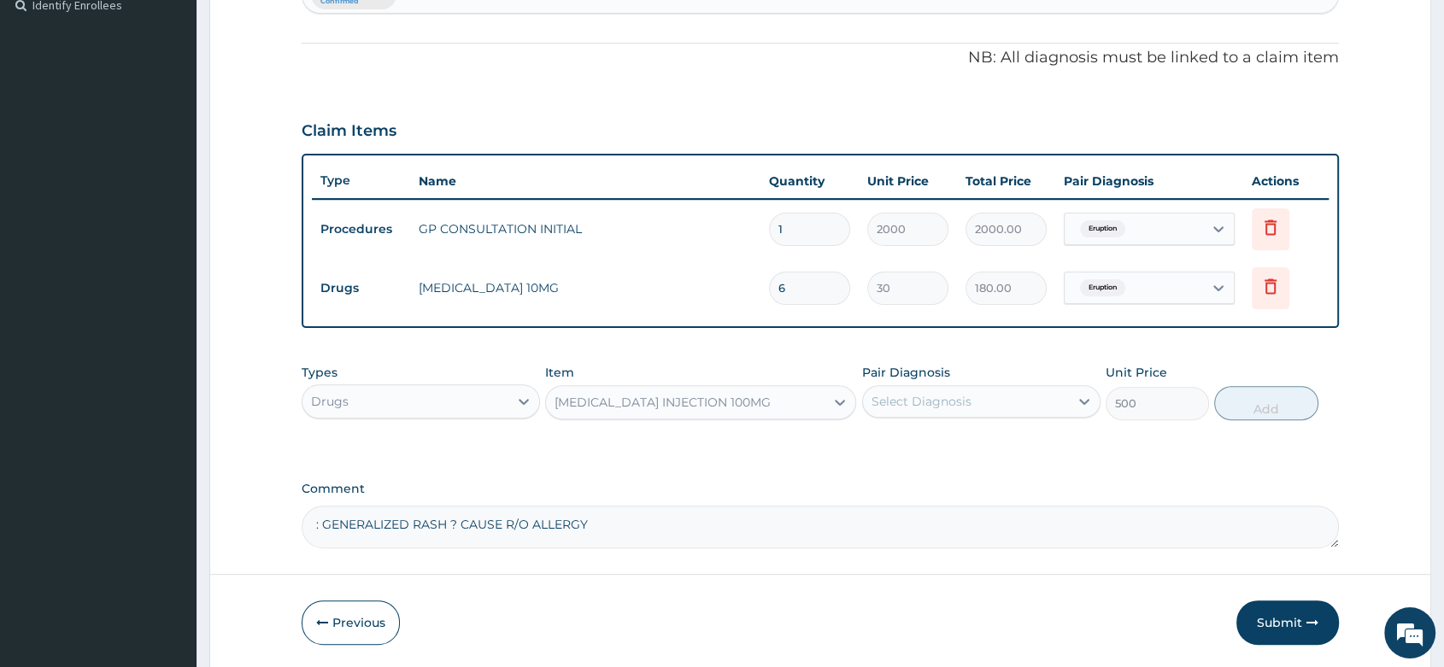
click at [964, 421] on div "Types Drugs Item option HYDROCORT INJECTION 100MG, selected. Select is focused …" at bounding box center [820, 391] width 1037 height 73
click at [970, 406] on div "Select Diagnosis" at bounding box center [966, 401] width 206 height 27
drag, startPoint x: 942, startPoint y: 448, endPoint x: 975, endPoint y: 436, distance: 35.1
click at [950, 445] on div "Eruption" at bounding box center [981, 445] width 238 height 35
checkbox input "true"
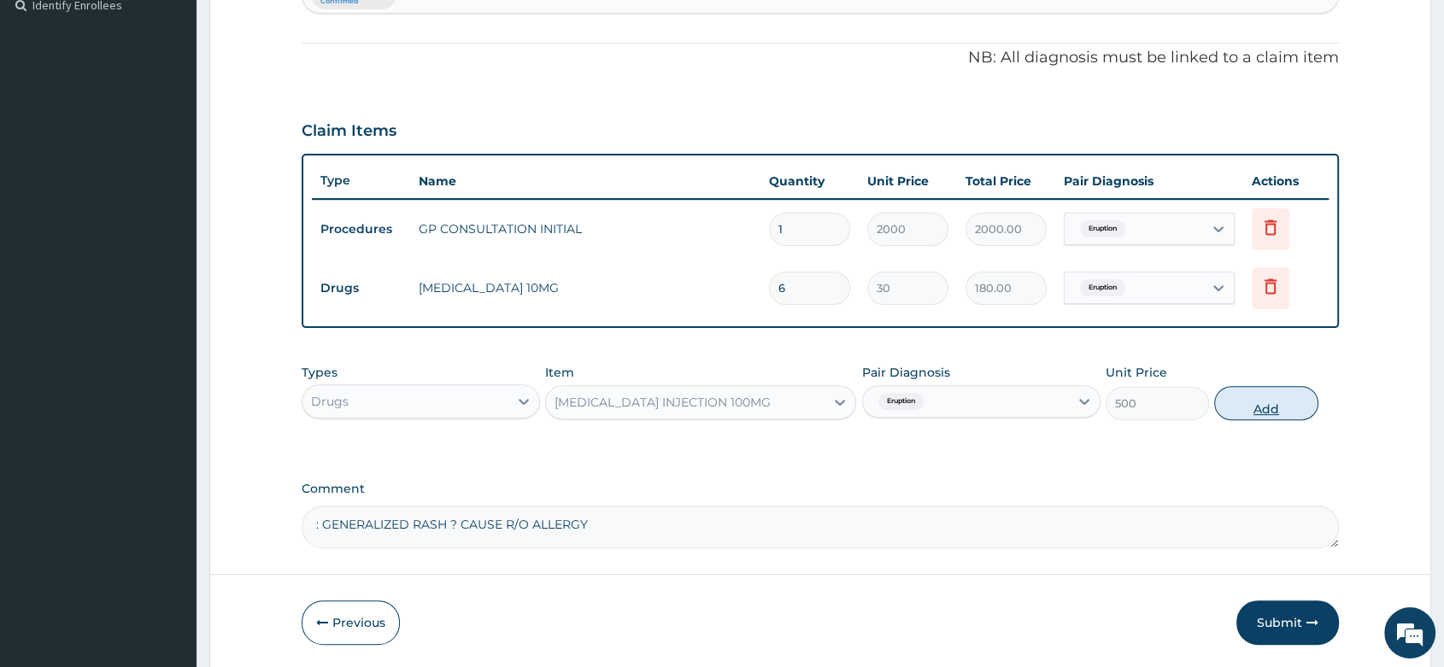
click at [1261, 401] on button "Add" at bounding box center [1265, 403] width 103 height 34
type input "0"
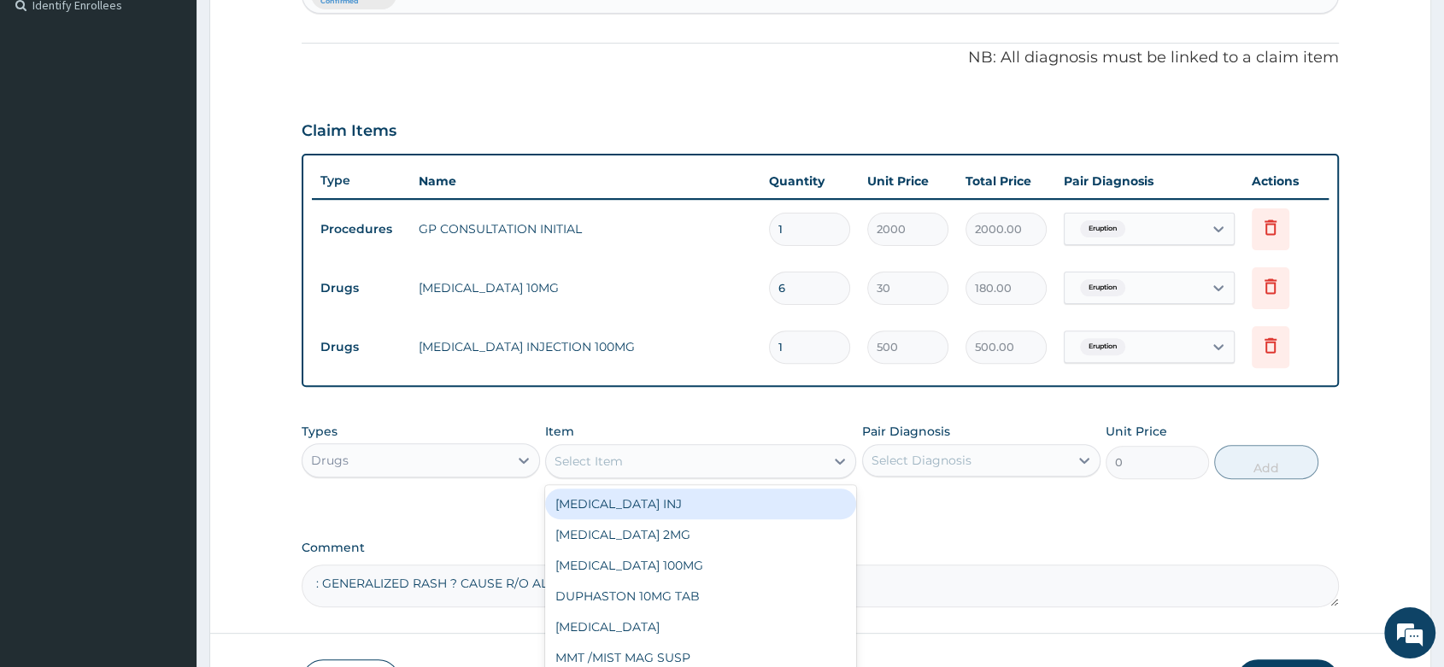
click at [629, 468] on div "Select Item" at bounding box center [685, 461] width 278 height 27
type input "PRED"
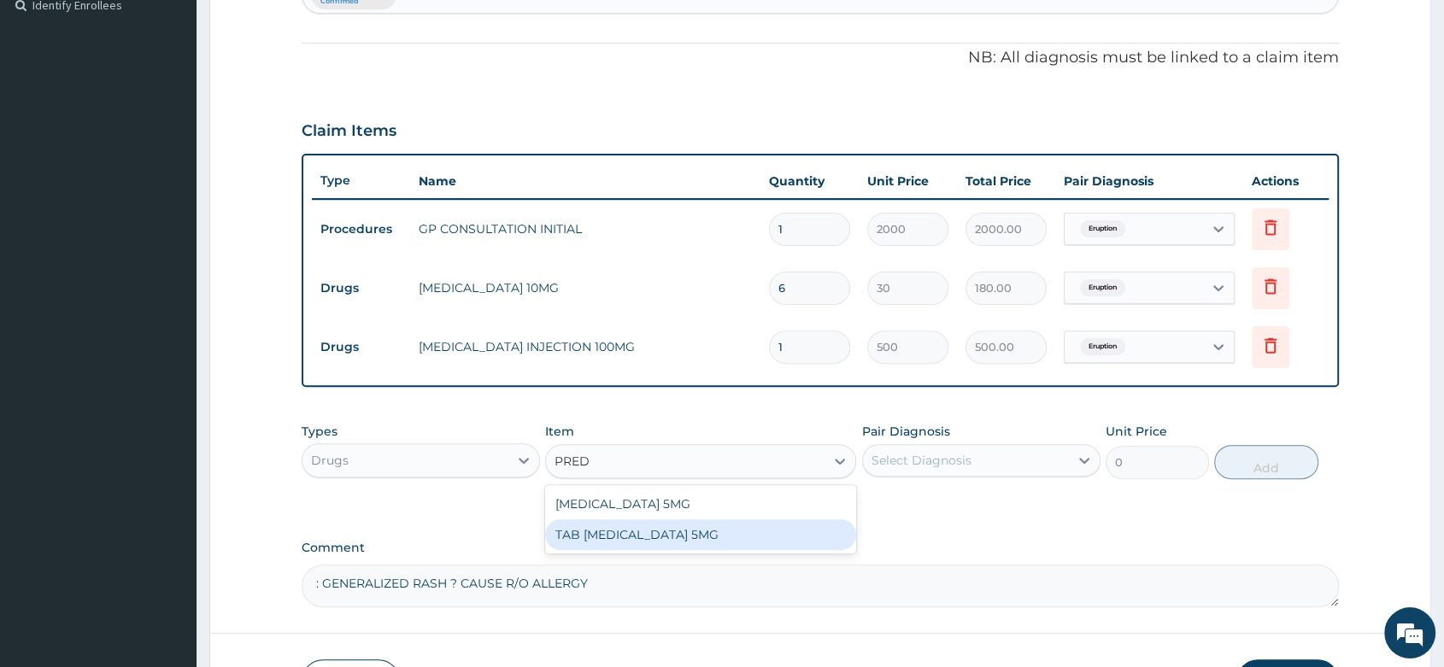
click at [651, 541] on div "TAB PREDNISOLONE 5MG" at bounding box center [700, 534] width 311 height 31
type input "20"
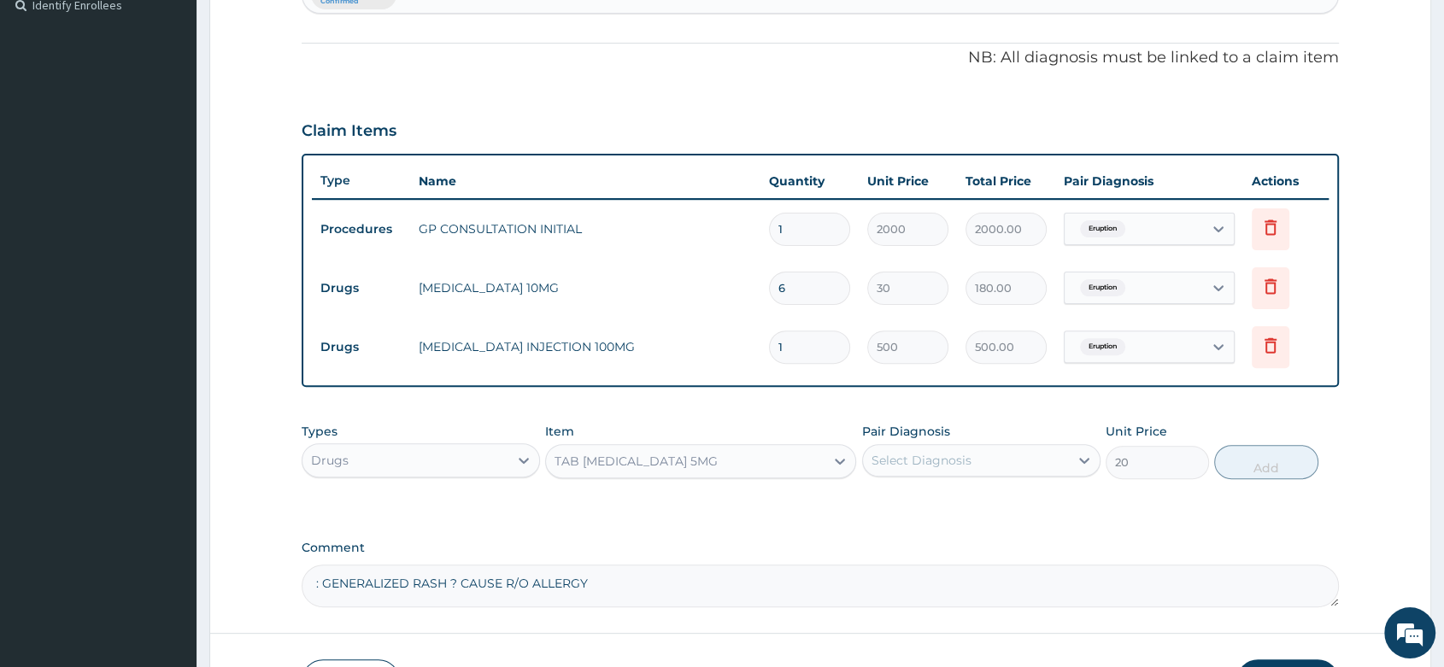
click at [997, 463] on div "Select Diagnosis" at bounding box center [966, 460] width 206 height 27
click at [964, 507] on div "Eruption" at bounding box center [981, 504] width 238 height 35
checkbox input "true"
click at [1250, 462] on button "Add" at bounding box center [1265, 462] width 103 height 34
type input "0"
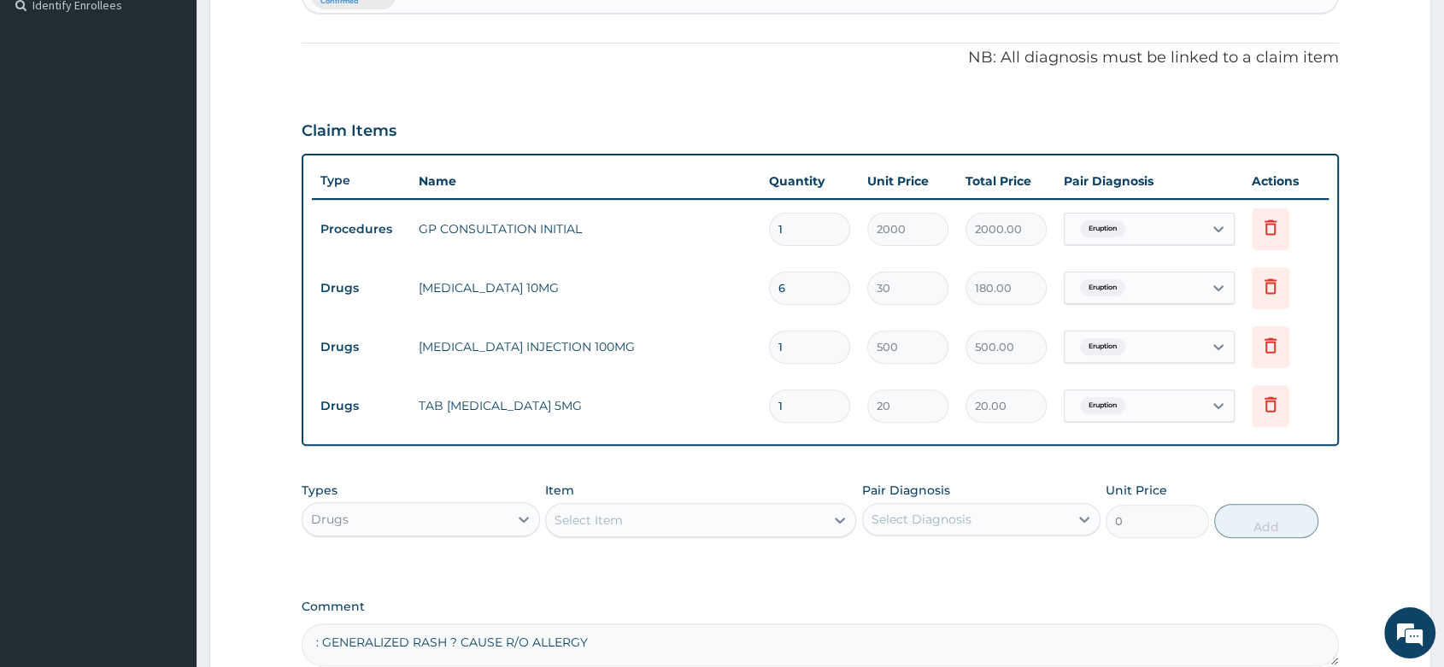
type input "0.00"
type input "5"
type input "100.00"
type input "5"
click at [622, 527] on div "Select Item" at bounding box center [685, 520] width 278 height 27
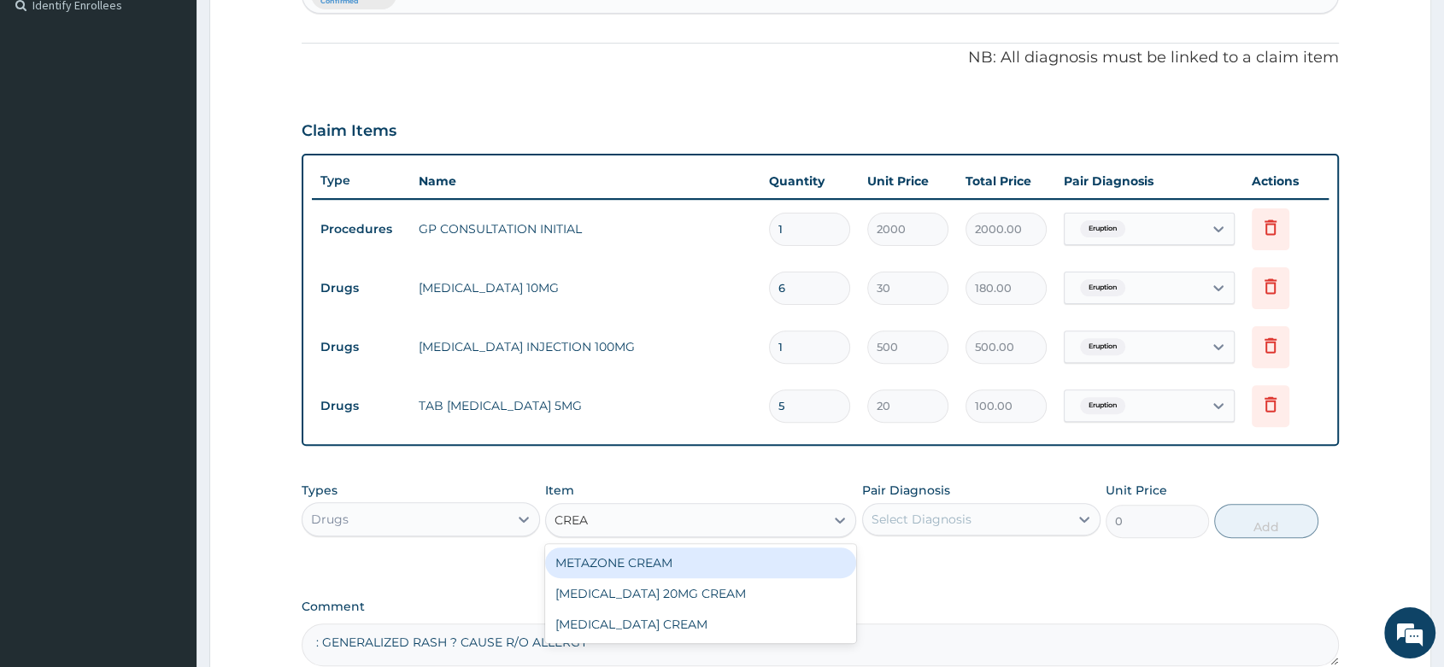
type input "CREAM"
click at [612, 575] on div "METAZONE CREAM" at bounding box center [700, 563] width 311 height 31
type input "500"
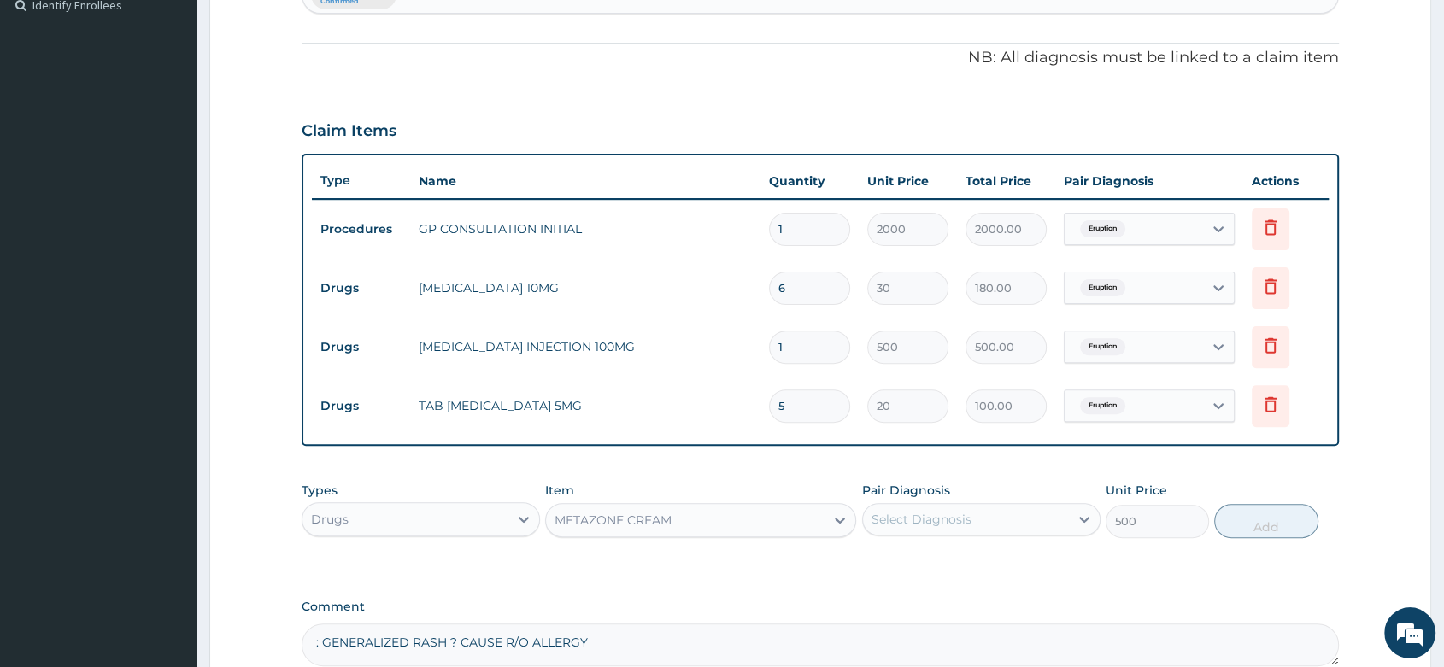
click at [919, 497] on label "Pair Diagnosis" at bounding box center [906, 490] width 88 height 17
click at [915, 515] on div "Select Diagnosis" at bounding box center [921, 519] width 100 height 17
click at [958, 554] on div "Eruption" at bounding box center [981, 563] width 238 height 35
checkbox input "true"
click at [1285, 522] on button "Add" at bounding box center [1265, 521] width 103 height 34
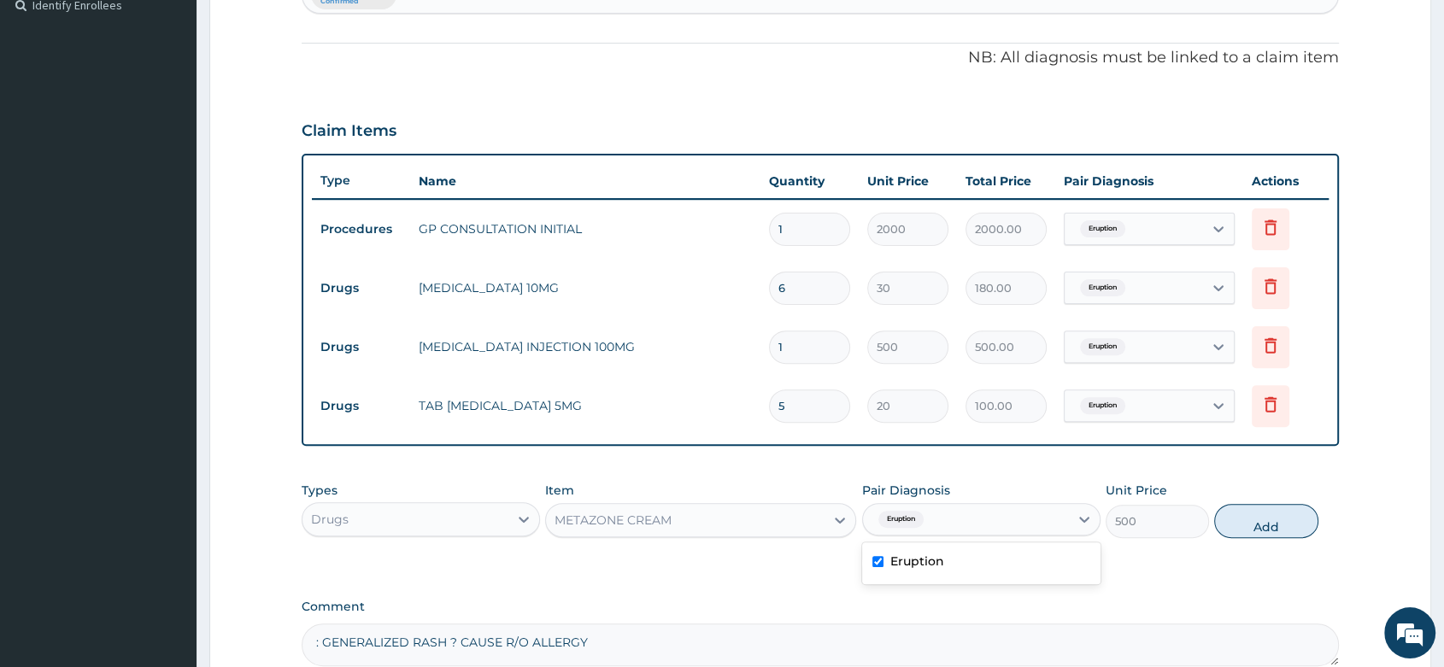
type input "0"
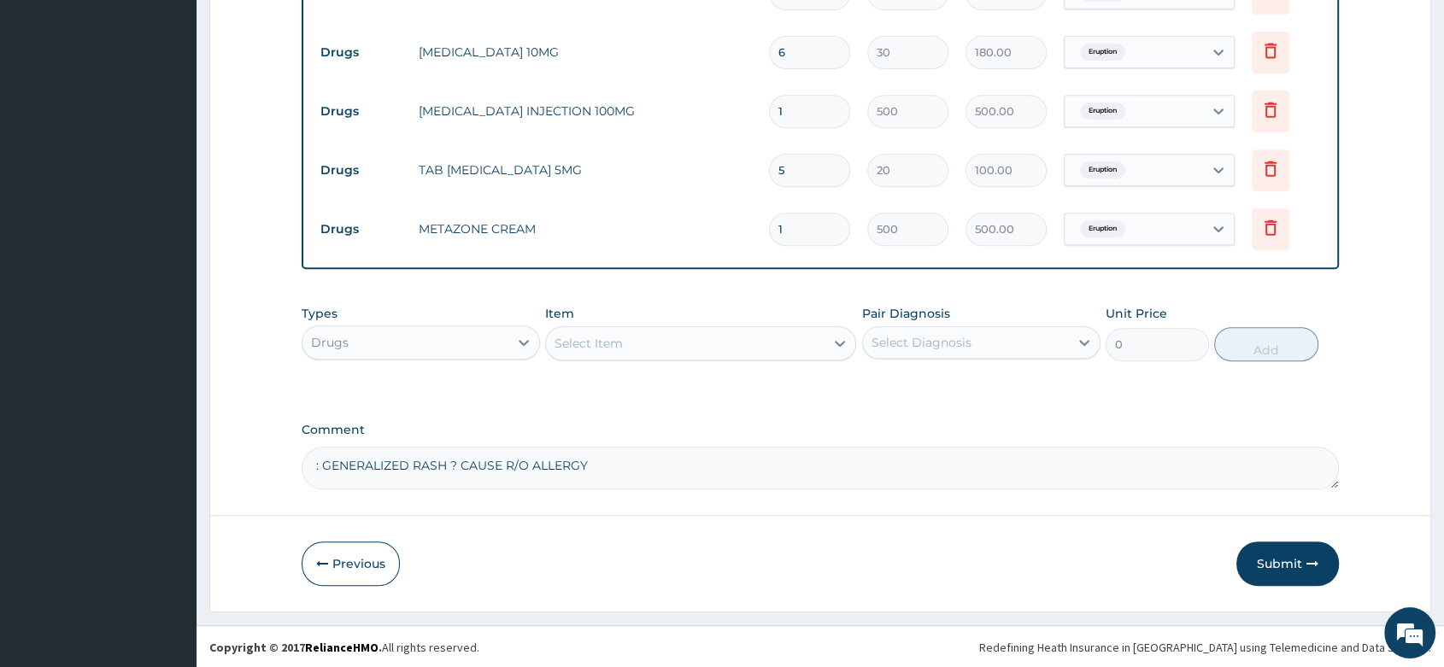
scroll to position [720, 0]
click at [1295, 561] on button "Submit" at bounding box center [1287, 562] width 102 height 44
